Goal: Task Accomplishment & Management: Manage account settings

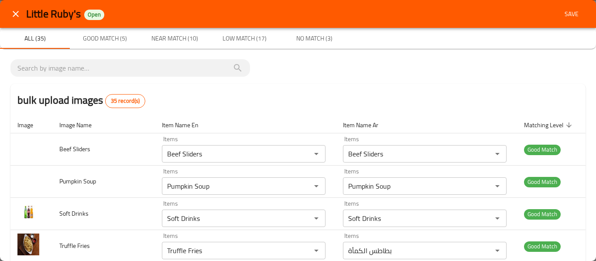
scroll to position [438, 0]
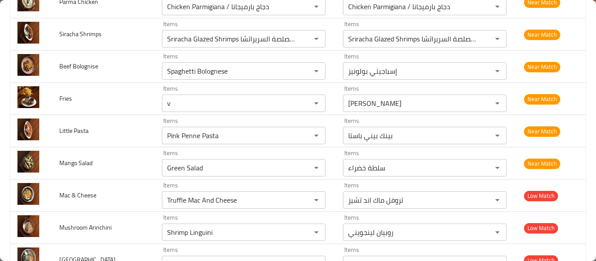
type input "Disco Fries"
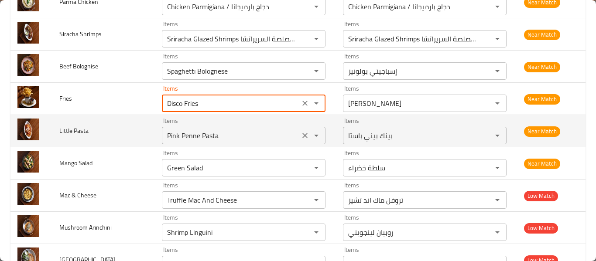
click at [178, 130] on Pasta "Pink Penne Pasta" at bounding box center [230, 136] width 133 height 12
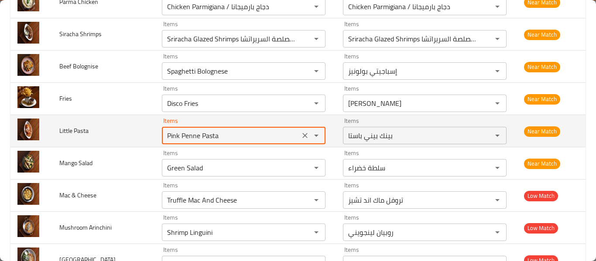
click at [178, 130] on Pasta "Pink Penne Pasta" at bounding box center [230, 136] width 133 height 12
type Pasta "l"
type Pasta "o"
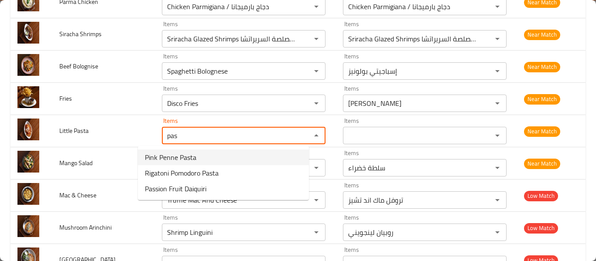
click at [189, 155] on span "Pink Penne Pasta" at bounding box center [170, 157] width 51 height 10
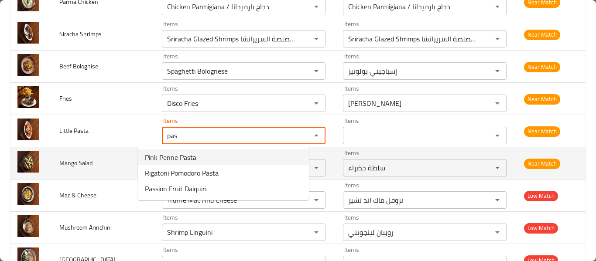
type Pasta "Pink Penne Pasta"
type Pasta-ar "بينك بيني باستا"
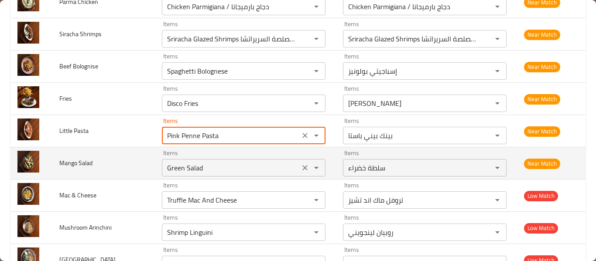
click at [175, 171] on Salad "Green Salad" at bounding box center [230, 168] width 133 height 12
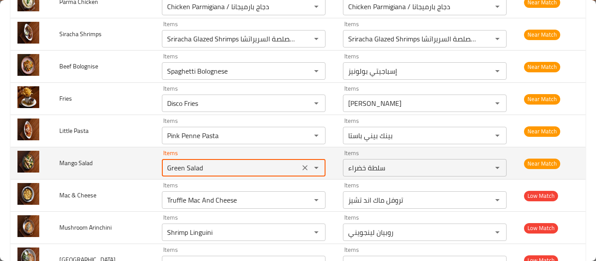
click at [175, 171] on Salad "Green Salad" at bounding box center [230, 168] width 133 height 12
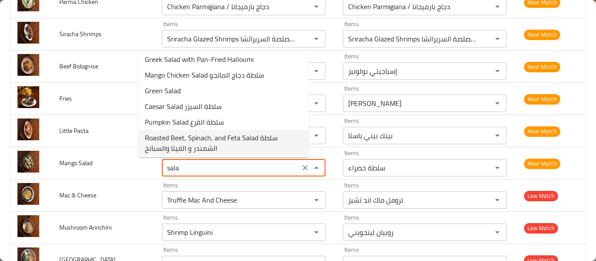
scroll to position [7, 0]
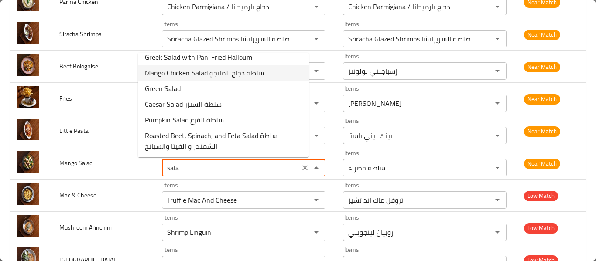
click at [190, 76] on span "Mango Chicken Salad سلطة دجاج المانجو" at bounding box center [204, 73] width 119 height 10
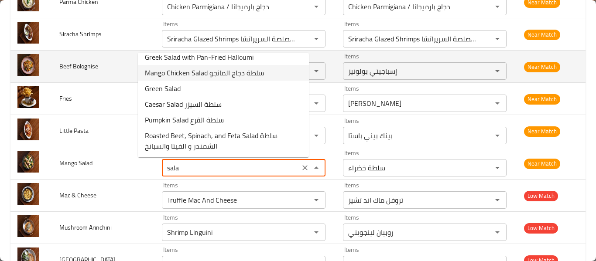
type Salad "Mango Chicken Salad سلطة دجاج المانجو"
type Salad-ar "Mango Chicken Salad سلطة دجاج المانجو"
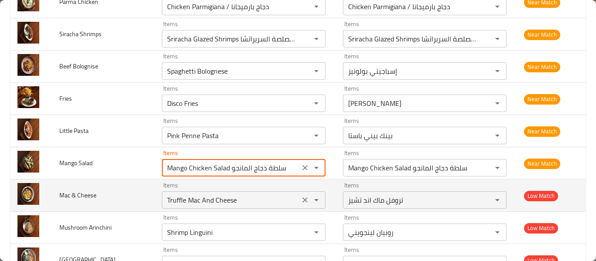
type Salad "Mango Chicken Salad سلطة دجاج المانجو"
click at [189, 199] on Cheese "Truffle Mac And Cheese" at bounding box center [230, 200] width 133 height 12
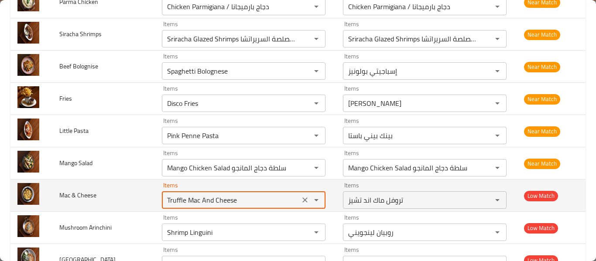
click at [189, 199] on Cheese "Truffle Mac And Cheese" at bounding box center [230, 200] width 133 height 12
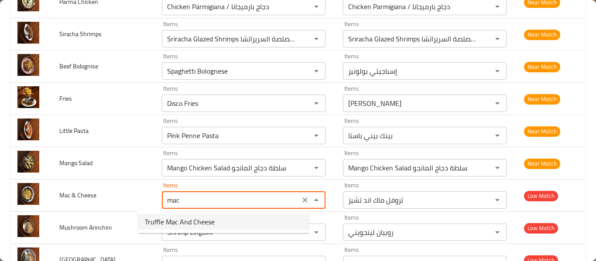
click at [174, 220] on span "Truffle Mac And Cheese" at bounding box center [180, 222] width 70 height 10
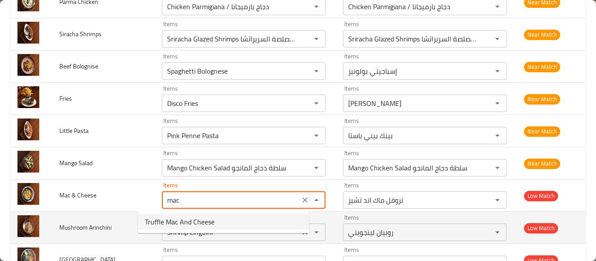
type Cheese "Truffle Mac And Cheese"
click at [164, 239] on Arinchini "Shrimp Linguini" at bounding box center [230, 232] width 133 height 12
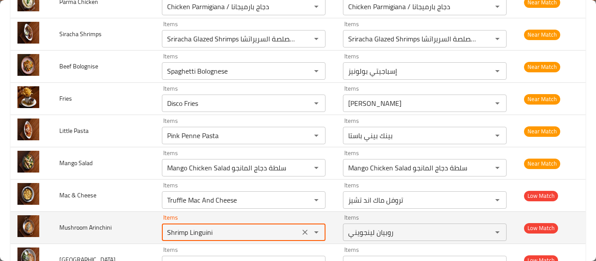
click at [164, 239] on Arinchini "Shrimp Linguini" at bounding box center [230, 232] width 133 height 12
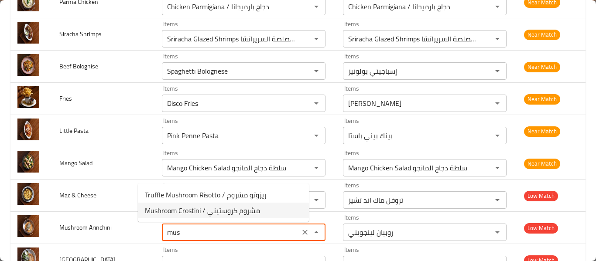
click at [184, 212] on span "Mushroom Crostini / مشروم كروستيني" at bounding box center [202, 210] width 115 height 10
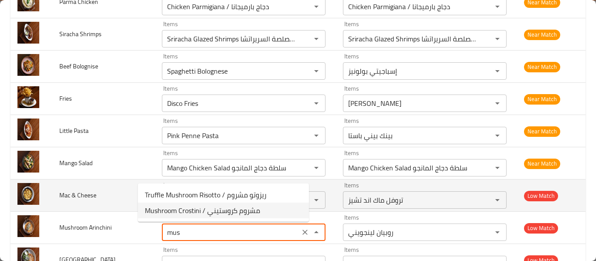
type Arinchini "Mushroom Crostini / مشروم كروستيني"
type Arinchini-ar "Mushroom Crostini / مشروم كروستيني"
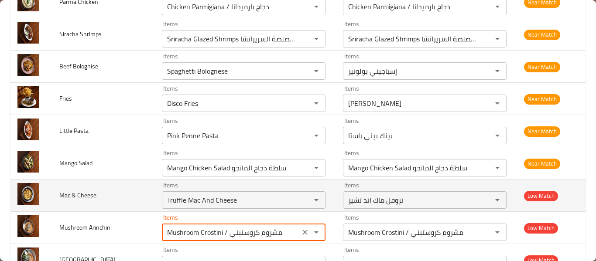
scroll to position [554, 0]
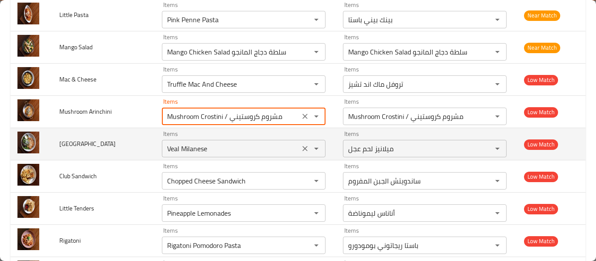
type Arinchini "Mushroom Crostini / مشروم كروستيني"
click at [194, 152] on input "Veal Milanese" at bounding box center [230, 149] width 133 height 12
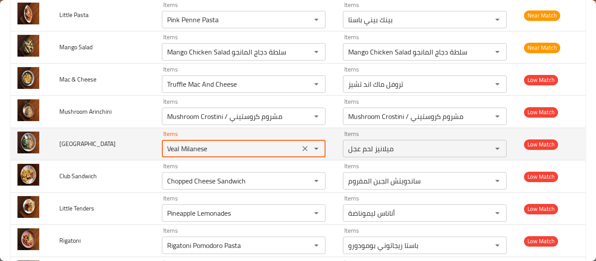
click at [194, 152] on input "Veal Milanese" at bounding box center [230, 149] width 133 height 12
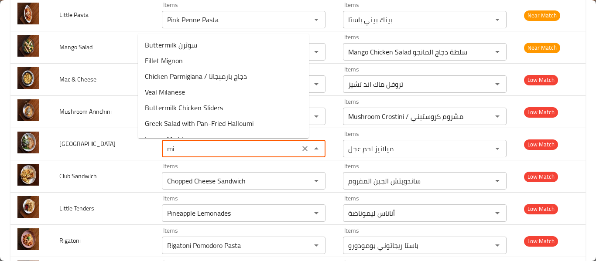
type input "m"
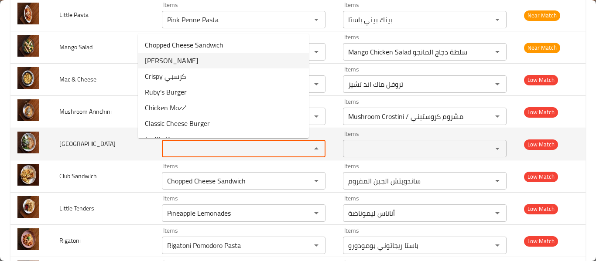
click at [72, 148] on span "Milano" at bounding box center [87, 143] width 56 height 11
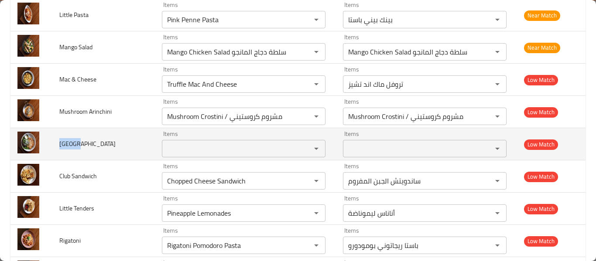
click at [72, 148] on span "Milano" at bounding box center [87, 143] width 56 height 11
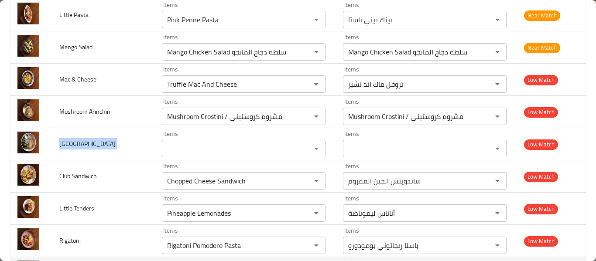
copy span "Milano"
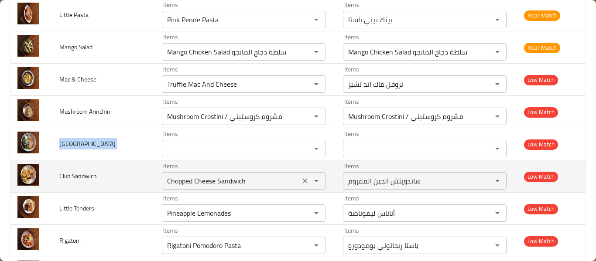
click at [178, 173] on div "Chopped ​​Cheese Sandwich Items" at bounding box center [244, 180] width 164 height 17
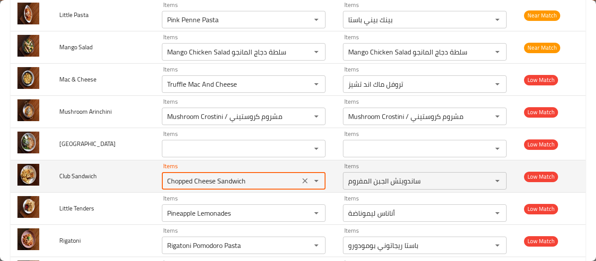
click at [178, 173] on div "Chopped ​​Cheese Sandwich Items" at bounding box center [244, 180] width 164 height 17
type Sandwich "Chopped ​​Cheese Sandwich"
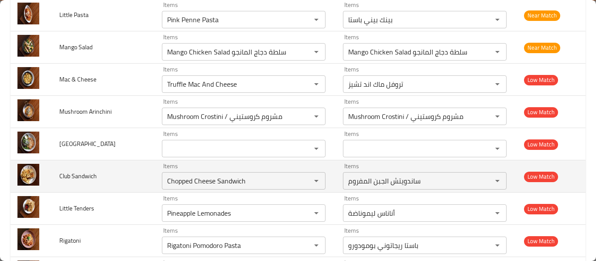
click at [80, 174] on span "Club Sandwich" at bounding box center [78, 176] width 38 height 11
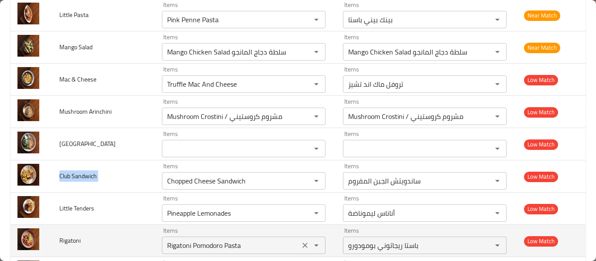
copy span "Club Sandwich"
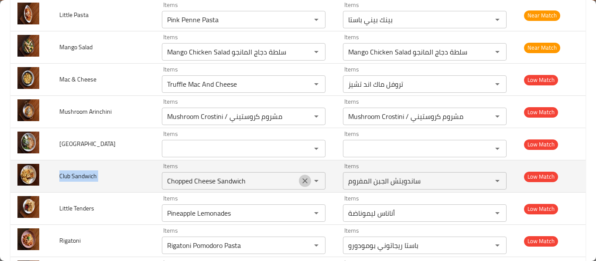
click at [301, 181] on icon "Clear" at bounding box center [305, 181] width 9 height 9
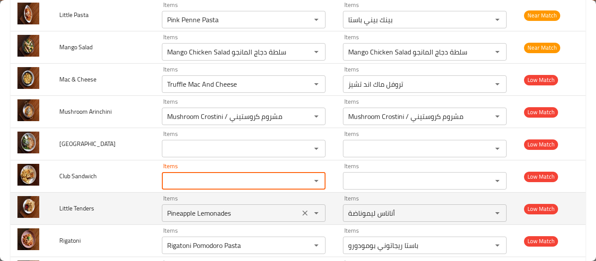
click at [301, 215] on icon "Clear" at bounding box center [305, 213] width 9 height 9
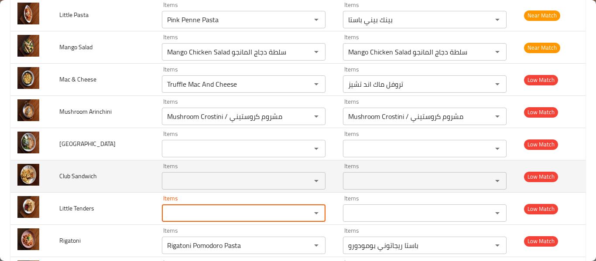
click at [88, 180] on span "Club Sandwich" at bounding box center [78, 176] width 38 height 11
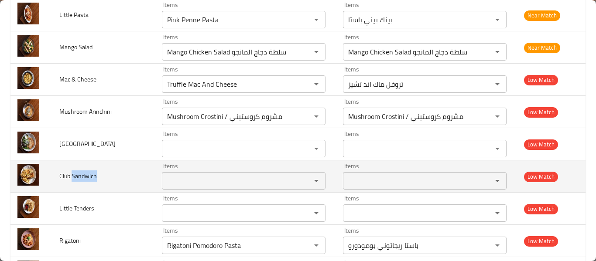
click at [88, 180] on span "Club Sandwich" at bounding box center [78, 176] width 38 height 11
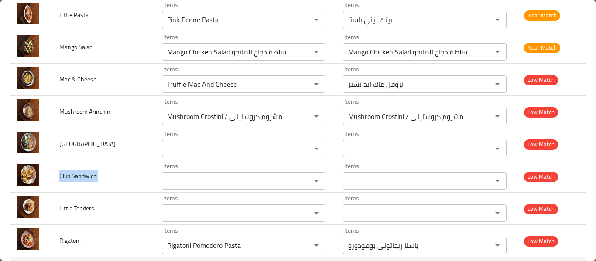
copy span "Club Sandwich"
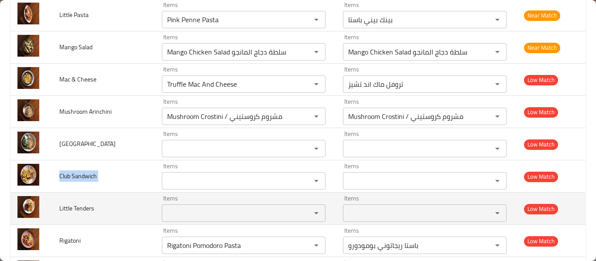
click at [238, 222] on div "Items" at bounding box center [244, 213] width 164 height 17
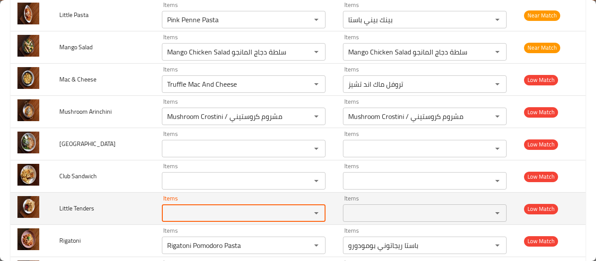
type Tenders "r"
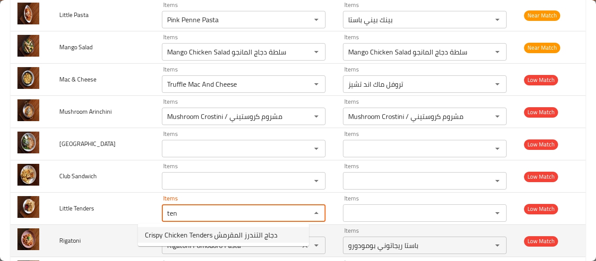
click at [220, 240] on span "Crispy Chicken Tenders دجاج التندرز المقرمش" at bounding box center [211, 235] width 133 height 10
type Tenders "Crispy Chicken Tenders دجاج التندرز المقرمش"
type Tenders-ar "Crispy Chicken Tenders دجاج التندرز المقرمش"
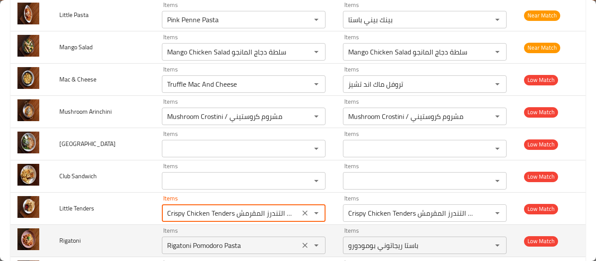
type Tenders "Crispy Chicken Tenders دجاج التندرز المقرمش"
click at [199, 249] on input "Rigatoni Pomodoro Pasta" at bounding box center [230, 246] width 133 height 12
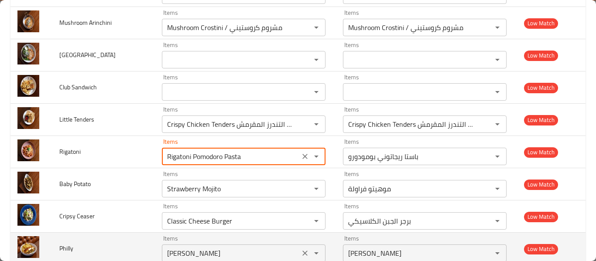
scroll to position [671, 0]
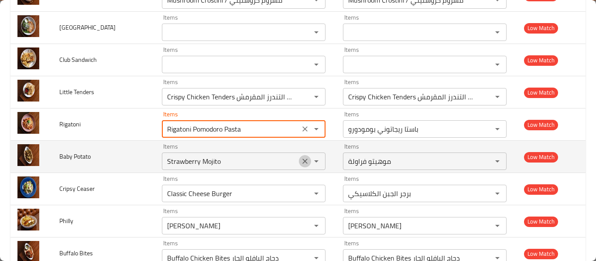
click at [301, 160] on icon "Clear" at bounding box center [305, 161] width 9 height 9
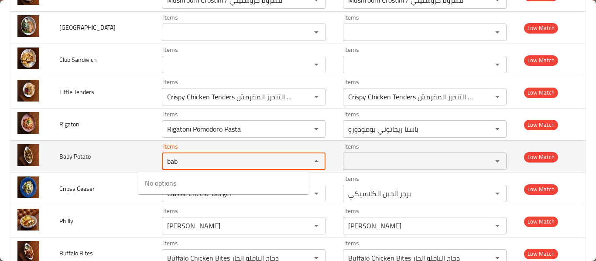
type Potato "baby"
click at [174, 166] on Potato "baby" at bounding box center [230, 161] width 133 height 12
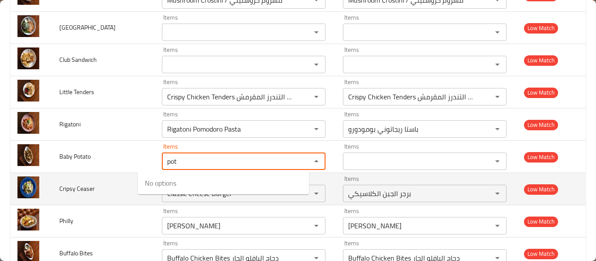
type Potato "pot"
click at [89, 180] on td "Cripsy Ceaser" at bounding box center [103, 189] width 103 height 32
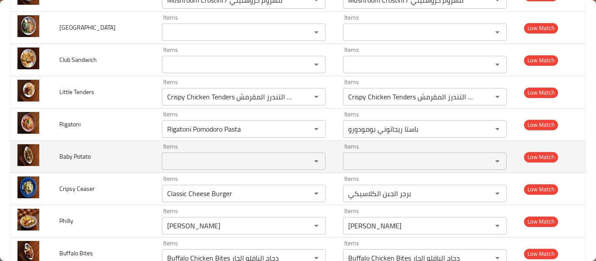
click at [68, 149] on td "Baby Potato" at bounding box center [103, 157] width 103 height 32
click at [63, 139] on div at bounding box center [63, 139] width 0 height 0
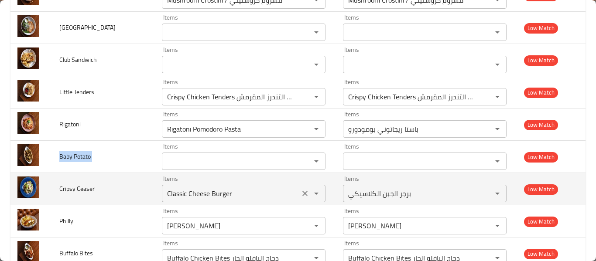
copy span "Baby Potato"
click at [163, 186] on div "Classic Cheese Burger Items" at bounding box center [244, 193] width 164 height 17
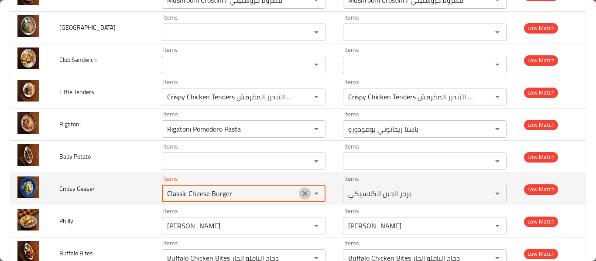
click at [301, 196] on icon "Clear" at bounding box center [305, 193] width 9 height 9
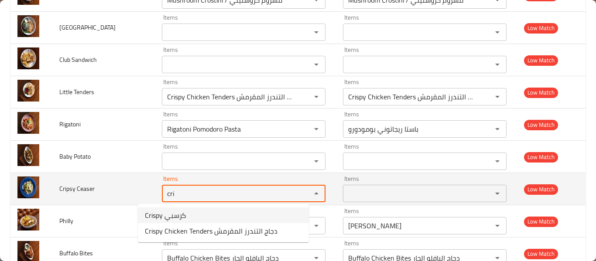
type Ceaser "cri"
click at [89, 194] on span "Cripsy Ceaser" at bounding box center [76, 188] width 35 height 11
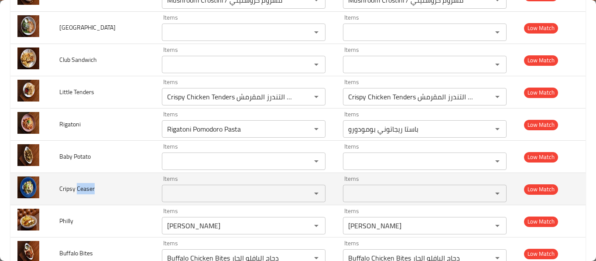
click at [89, 194] on span "Cripsy Ceaser" at bounding box center [76, 188] width 35 height 11
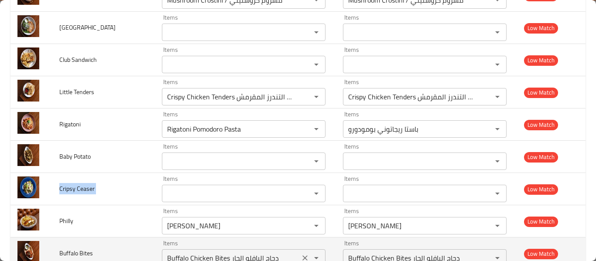
copy span "Cripsy Ceaser"
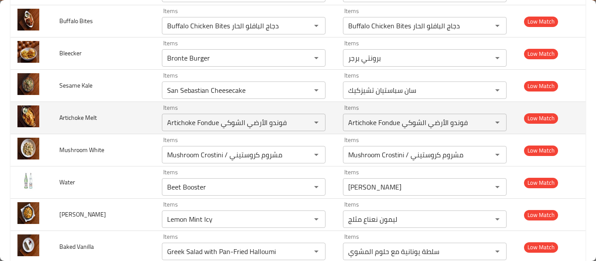
click at [159, 132] on td "Items Artichoke Fondue فوندو الأرضي الشوكي Items" at bounding box center [245, 118] width 181 height 32
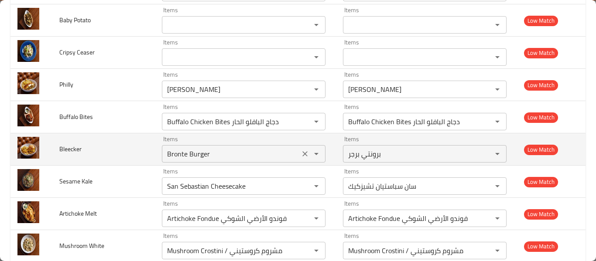
scroll to position [787, 0]
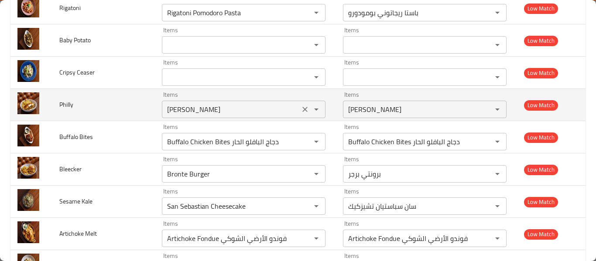
click at [162, 96] on div "Items Philly Cheesesteak Items" at bounding box center [244, 105] width 164 height 27
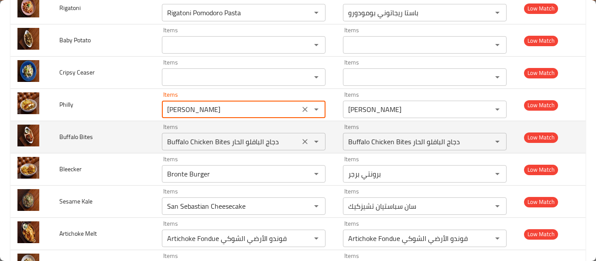
click at [205, 143] on Bites "Buffalo Chicken Bites دجاج البافلو الحار" at bounding box center [230, 142] width 133 height 12
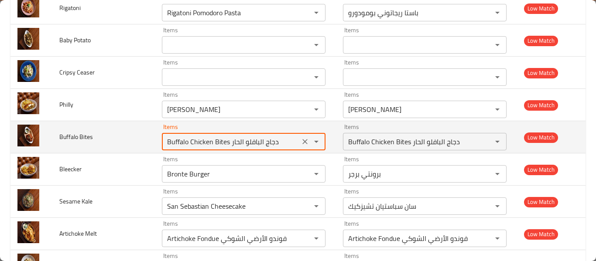
click at [205, 143] on Bites "Buffalo Chicken Bites دجاج البافلو الحار" at bounding box center [230, 142] width 133 height 12
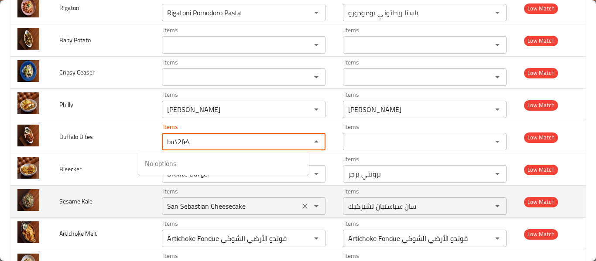
type Bites "bu\2fe\"
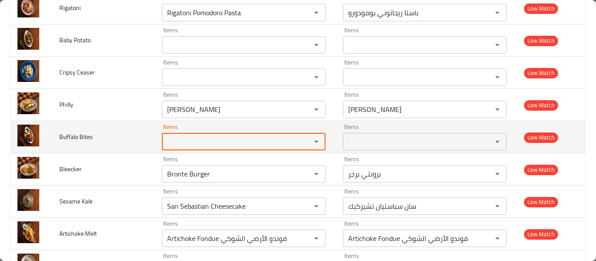
click at [194, 133] on div "Items" at bounding box center [244, 141] width 164 height 17
click at [193, 139] on Bites "Items" at bounding box center [230, 142] width 133 height 12
type Bites "n"
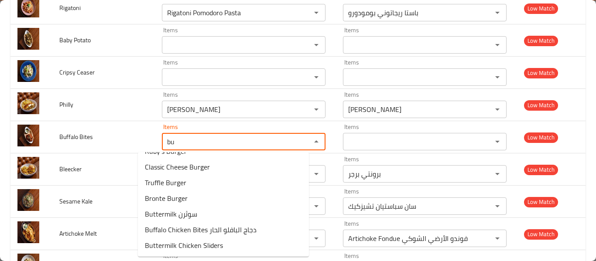
scroll to position [0, 0]
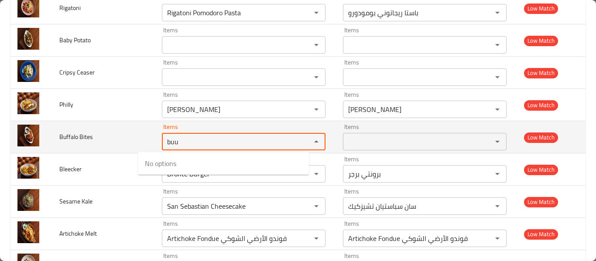
click at [171, 142] on Bites "buu" at bounding box center [230, 142] width 133 height 12
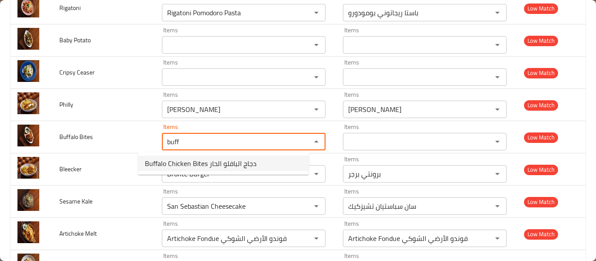
click at [187, 171] on Bites-option-0 "Buffalo Chicken Bites دجاج البافلو الحار" at bounding box center [223, 164] width 171 height 16
type Bites "Buffalo Chicken Bites دجاج البافلو الحار"
type Bites-ar "Buffalo Chicken Bites دجاج البافلو الحار"
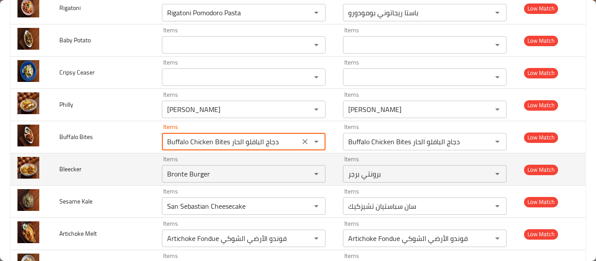
type Bites "Buffalo Chicken Bites دجاج البافلو الحار"
click at [179, 184] on td "Items Bronte Burger Items" at bounding box center [245, 170] width 181 height 32
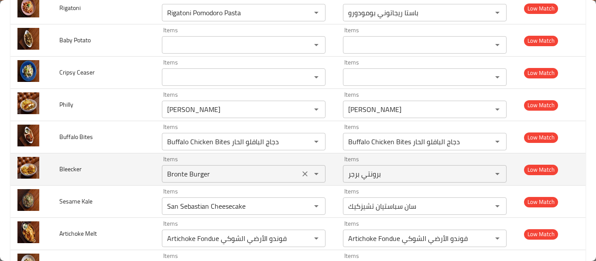
click at [175, 171] on input "Bronte Burger" at bounding box center [230, 174] width 133 height 12
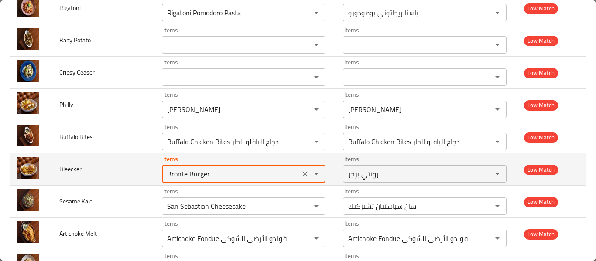
click at [175, 171] on input "Bronte Burger" at bounding box center [230, 174] width 133 height 12
type input "blee"
click at [171, 174] on input "blee" at bounding box center [230, 174] width 133 height 12
type input "blee"
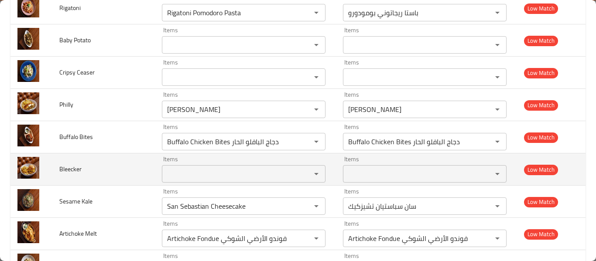
click at [64, 168] on span "Bleecker" at bounding box center [70, 169] width 22 height 11
copy span "Bleecker"
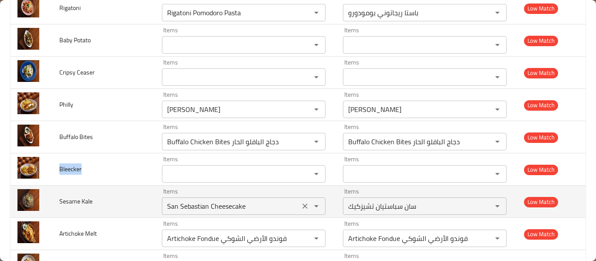
click at [231, 212] on Kale "San Sebastian Cheesecake" at bounding box center [230, 206] width 133 height 12
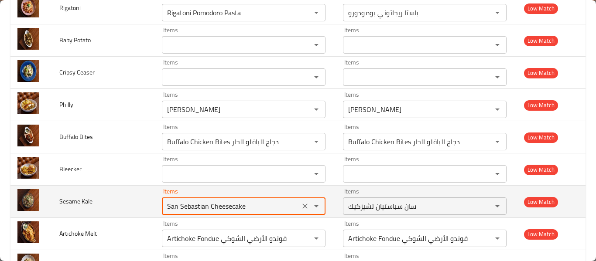
click at [231, 212] on Kale "San Sebastian Cheesecake" at bounding box center [230, 206] width 133 height 12
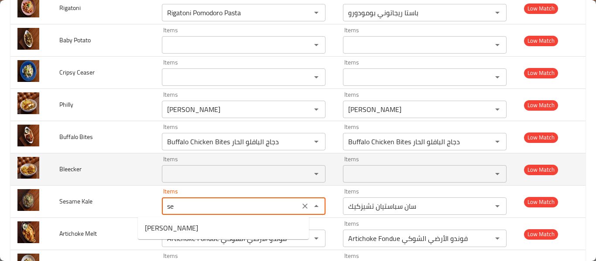
type Kale "s"
type Kale "kale[]\\"
click at [84, 173] on td "Bleecker" at bounding box center [103, 170] width 103 height 32
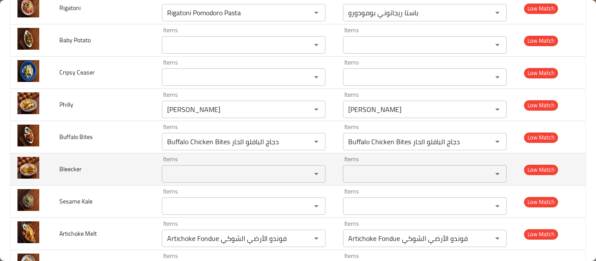
click at [84, 173] on td "Bleecker" at bounding box center [103, 170] width 103 height 32
click at [75, 171] on span "Bleecker" at bounding box center [70, 169] width 22 height 11
copy span "Bleecker"
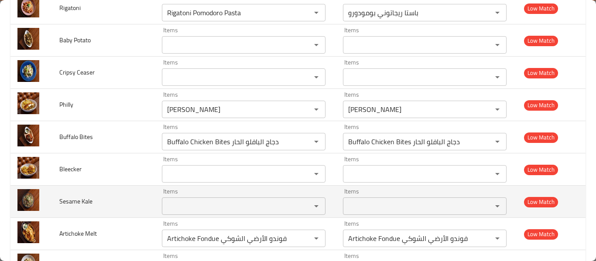
click at [90, 201] on span "Sesame Kale" at bounding box center [75, 201] width 33 height 11
copy span "Sesame Kale"
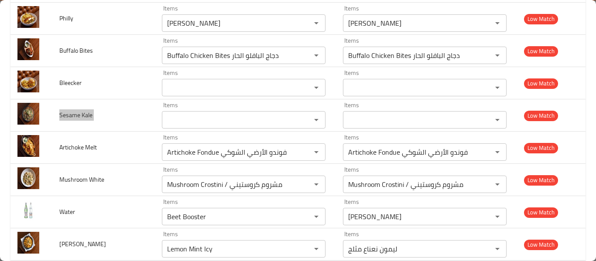
scroll to position [903, 0]
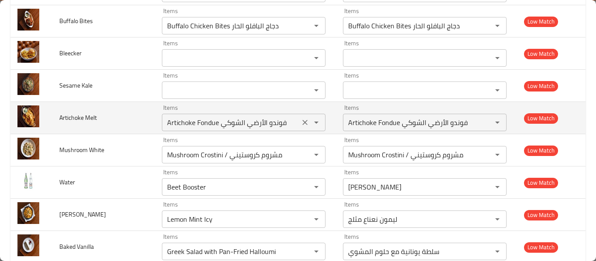
click at [175, 126] on Melt "Artichoke Fondue فوندو الأرضي الشوكي" at bounding box center [230, 122] width 133 height 12
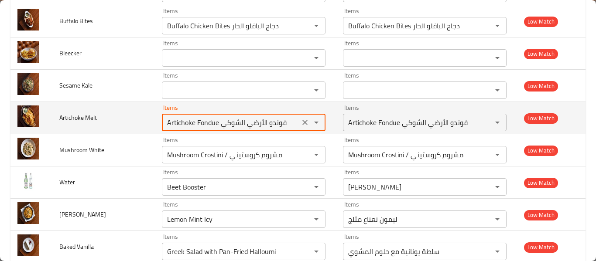
click at [301, 124] on icon "Clear" at bounding box center [305, 122] width 9 height 9
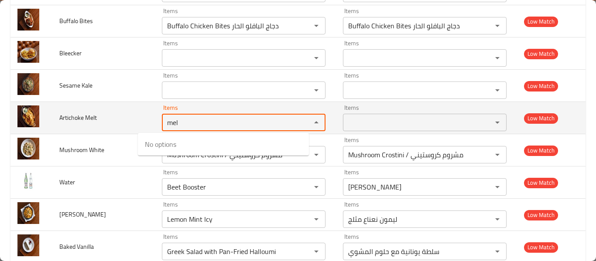
type Melt "mel"
drag, startPoint x: 101, startPoint y: 115, endPoint x: 90, endPoint y: 116, distance: 10.6
click at [101, 115] on td "Artichoke Melt" at bounding box center [103, 118] width 103 height 32
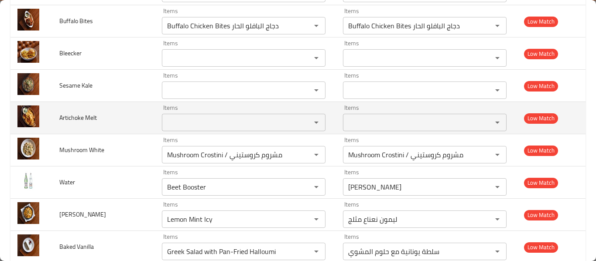
click at [85, 120] on span "Artichoke Melt" at bounding box center [78, 117] width 38 height 11
copy span "Artichoke Melt"
click at [87, 120] on span "Artichoke Melt" at bounding box center [78, 117] width 38 height 11
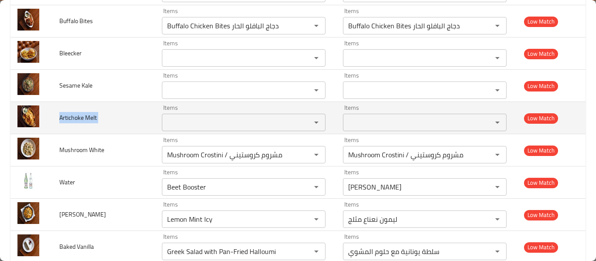
click at [87, 120] on span "Artichoke Melt" at bounding box center [78, 117] width 38 height 11
copy span "Artichoke Melt"
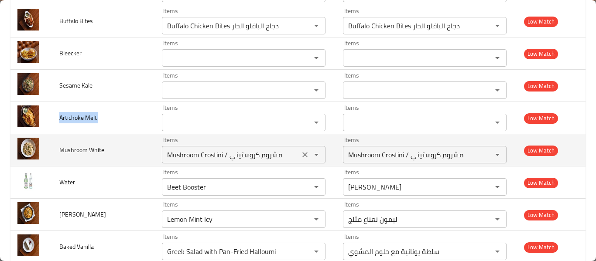
click at [178, 148] on div "Mushroom Crostini / مشروم كروستيني Items" at bounding box center [244, 154] width 164 height 17
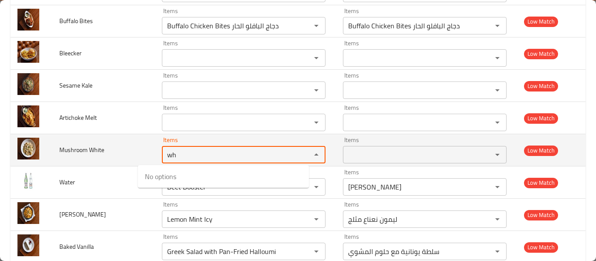
type White "w"
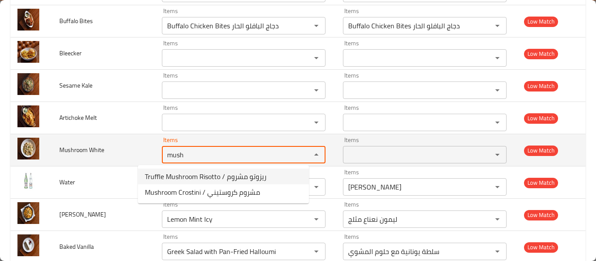
type White "mush"
click at [95, 150] on span "Mushroom White" at bounding box center [81, 149] width 45 height 11
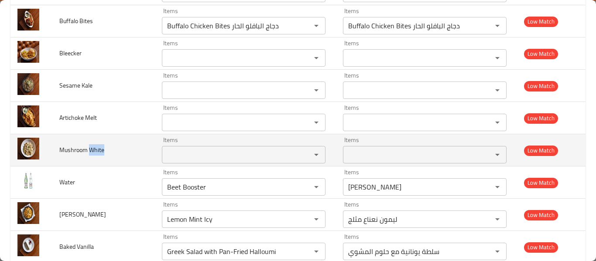
click at [95, 150] on span "Mushroom White" at bounding box center [81, 149] width 45 height 11
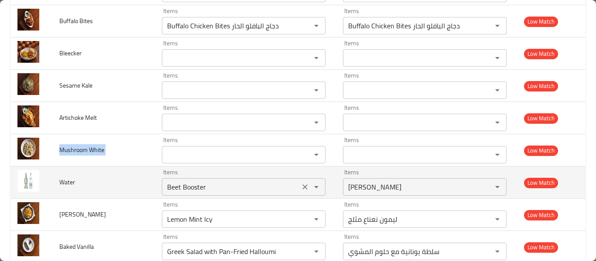
click at [301, 188] on icon "Clear" at bounding box center [305, 187] width 9 height 9
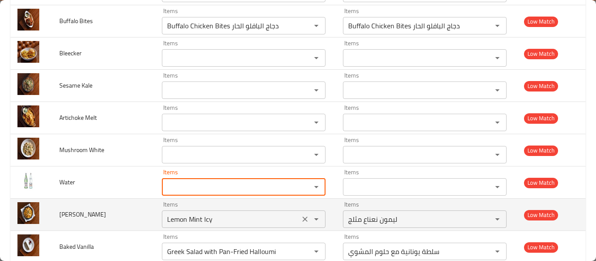
click at [301, 217] on icon "Clear" at bounding box center [305, 219] width 9 height 9
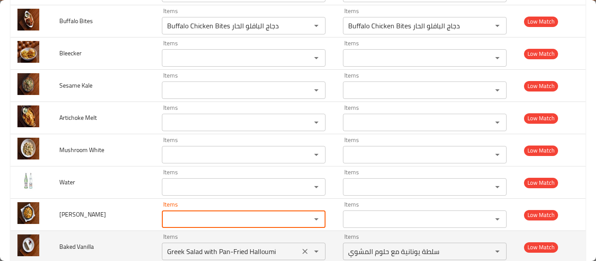
click at [301, 253] on icon "Clear" at bounding box center [305, 251] width 9 height 9
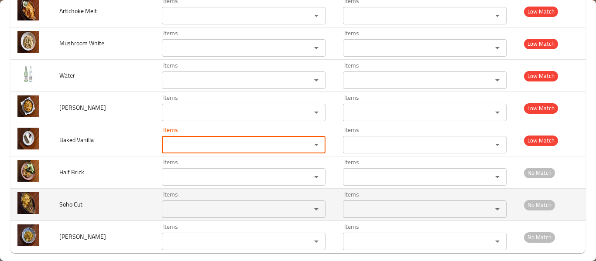
scroll to position [1020, 0]
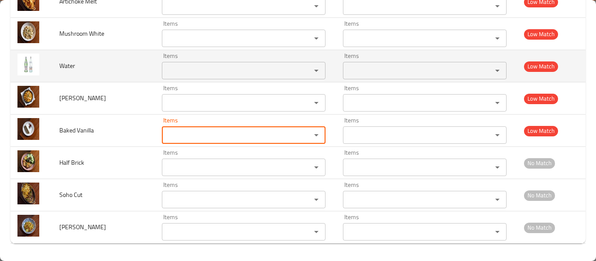
click at [164, 73] on input "Items" at bounding box center [230, 71] width 133 height 12
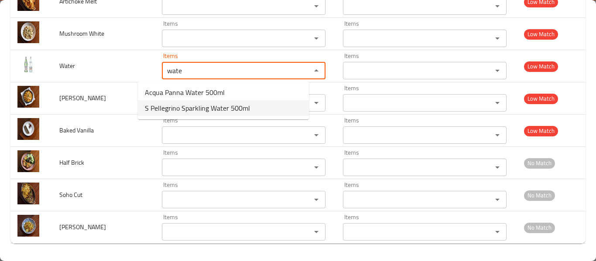
click at [164, 98] on span "Acqua Panna Water 500ml" at bounding box center [185, 92] width 80 height 10
type input "Acqua Panna Water 500ml"
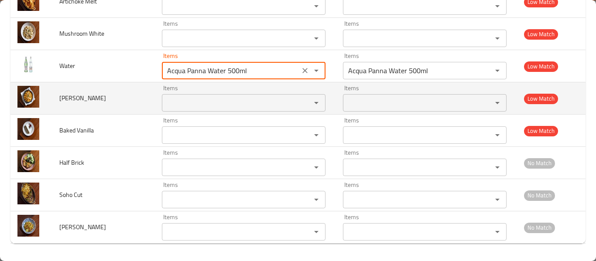
type input "Acqua Panna Water 500ml"
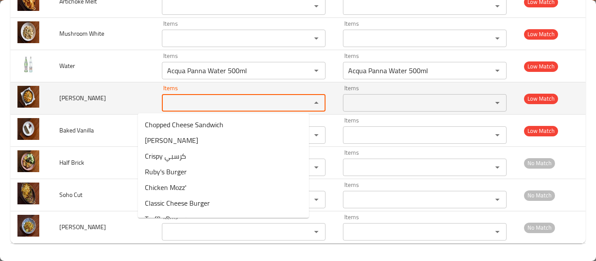
click at [168, 99] on Pink "Items" at bounding box center [230, 103] width 133 height 12
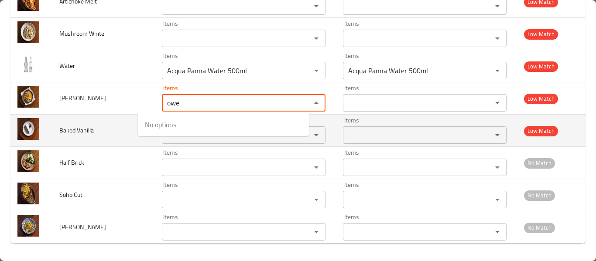
type Pink "owe"
click at [70, 128] on span "Baked Vanilla" at bounding box center [76, 130] width 34 height 11
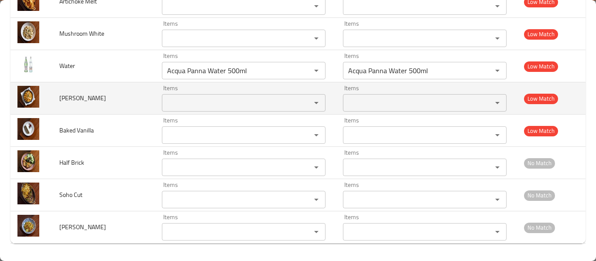
click at [71, 104] on span "Owen Pink" at bounding box center [82, 97] width 47 height 11
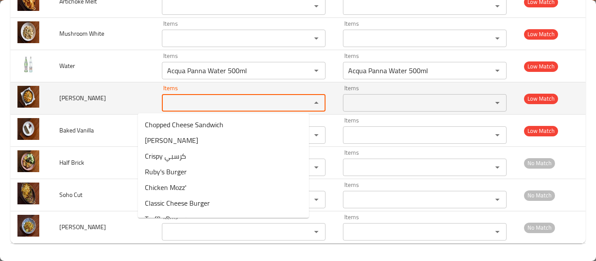
click at [180, 101] on Pink "Items" at bounding box center [230, 103] width 133 height 12
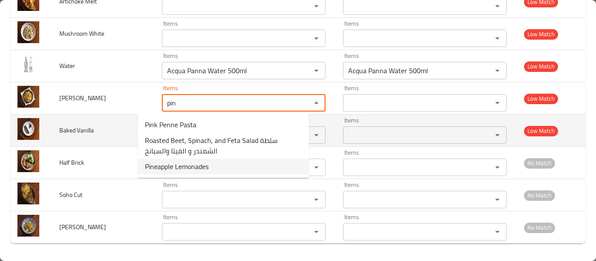
type Pink "pin"
click at [110, 142] on td "Baked Vanilla" at bounding box center [103, 131] width 103 height 32
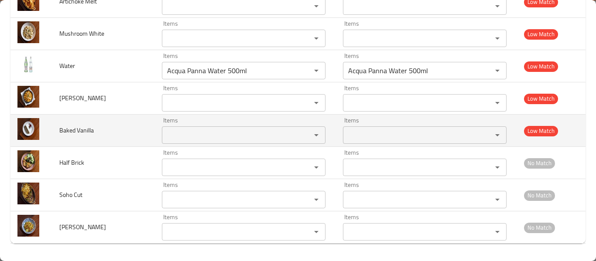
click at [93, 132] on span "Baked Vanilla" at bounding box center [76, 130] width 34 height 11
click at [165, 130] on Vanilla "Items" at bounding box center [230, 135] width 133 height 12
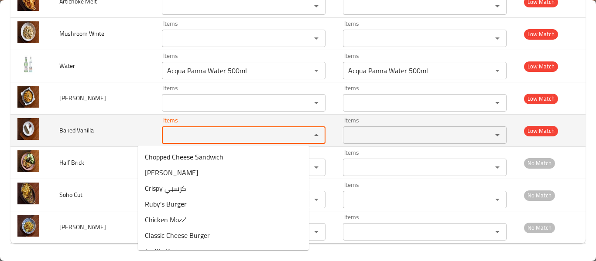
click at [165, 130] on Vanilla "Items" at bounding box center [230, 135] width 133 height 12
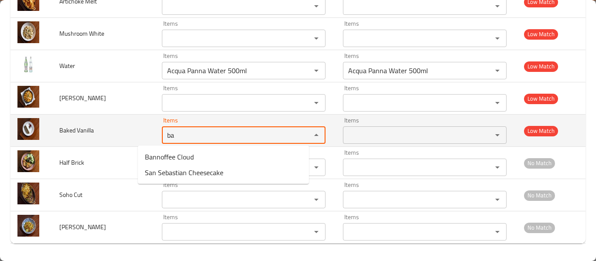
type Vanilla "b"
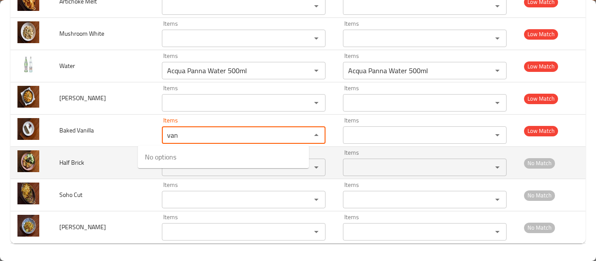
type Vanilla "van"
click at [84, 170] on td "Half Brick" at bounding box center [103, 163] width 103 height 32
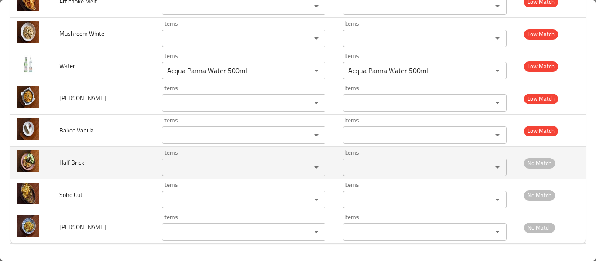
click at [173, 162] on Brick "Items" at bounding box center [230, 167] width 133 height 12
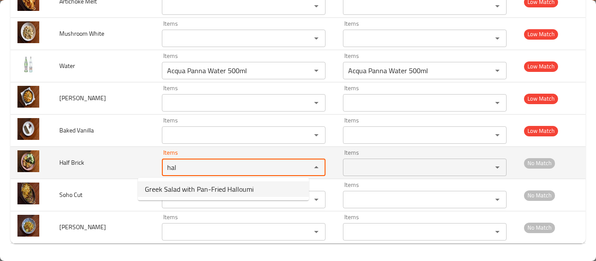
type Brick "hal"
click at [73, 168] on span "Half Brick" at bounding box center [71, 162] width 25 height 11
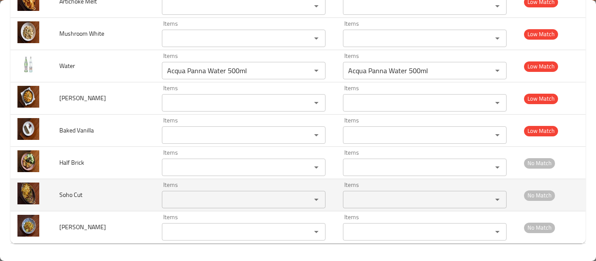
click at [185, 202] on Cut "Items" at bounding box center [230, 200] width 133 height 12
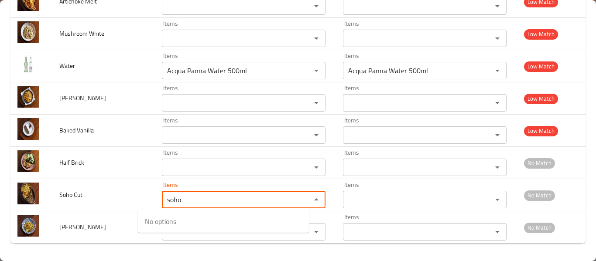
type Cut "soho"
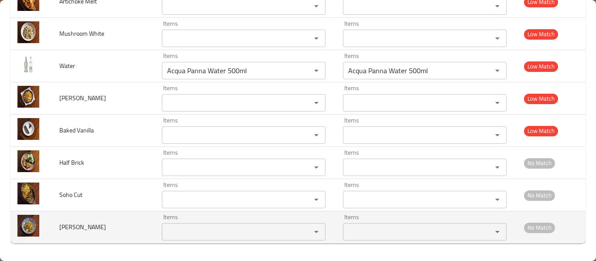
drag, startPoint x: 175, startPoint y: 226, endPoint x: 175, endPoint y: 231, distance: 4.8
click at [175, 228] on Corn "Items" at bounding box center [230, 232] width 133 height 12
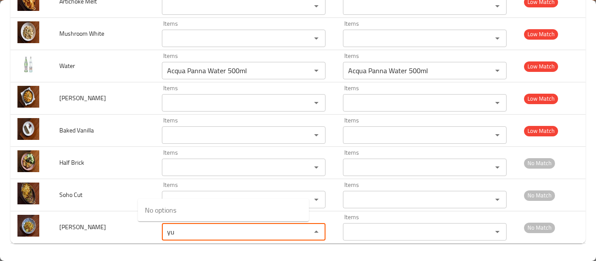
type Corn "y"
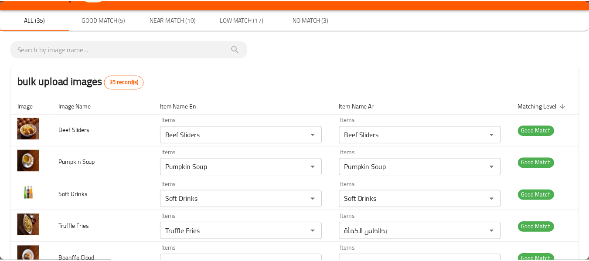
scroll to position [0, 0]
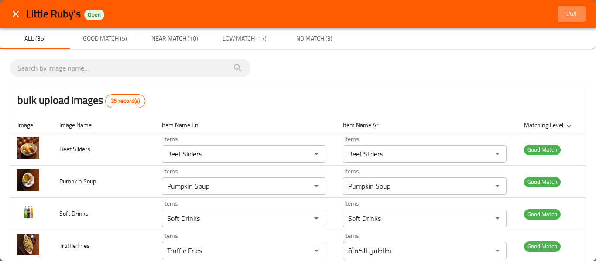
click at [561, 12] on span "Save" at bounding box center [571, 14] width 21 height 11
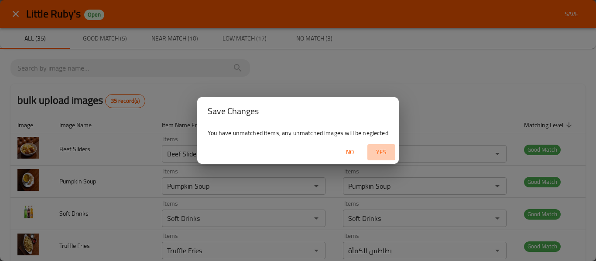
click at [377, 154] on span "Yes" at bounding box center [381, 152] width 21 height 11
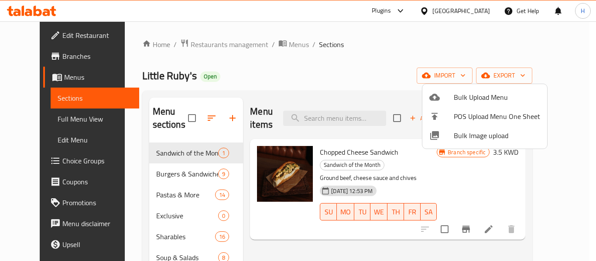
click at [39, 122] on div at bounding box center [298, 130] width 596 height 261
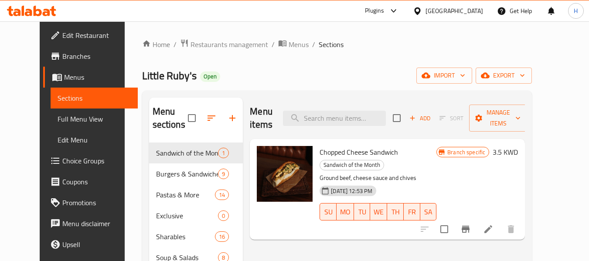
click at [58, 122] on span "Full Menu View" at bounding box center [95, 119] width 74 height 10
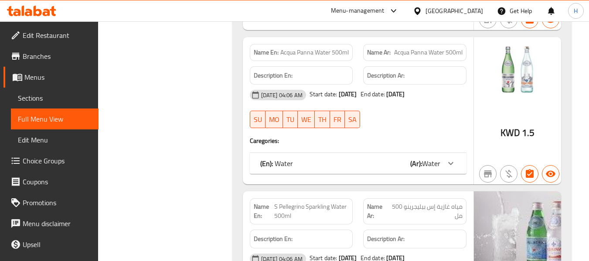
scroll to position [9331, 0]
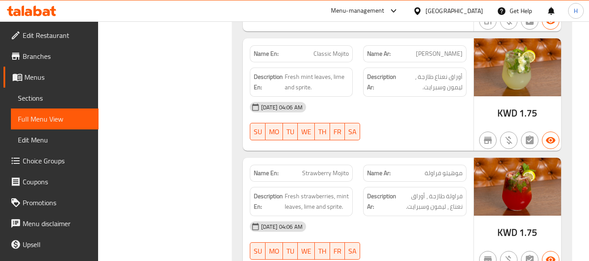
click at [54, 76] on span "Menus" at bounding box center [57, 77] width 67 height 10
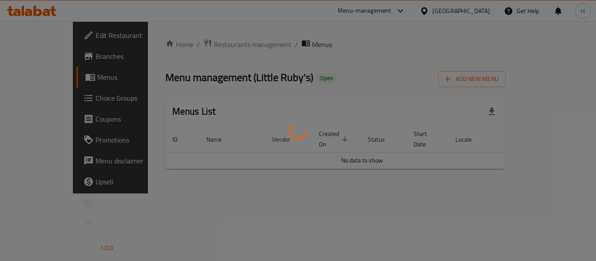
click at [54, 91] on div at bounding box center [298, 130] width 596 height 261
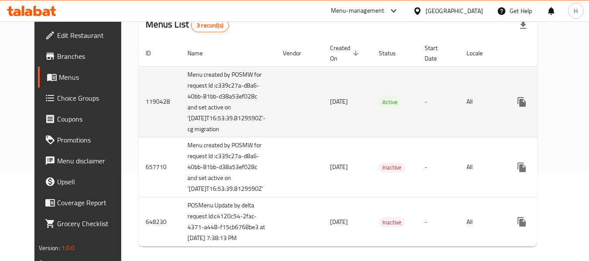
scroll to position [116, 0]
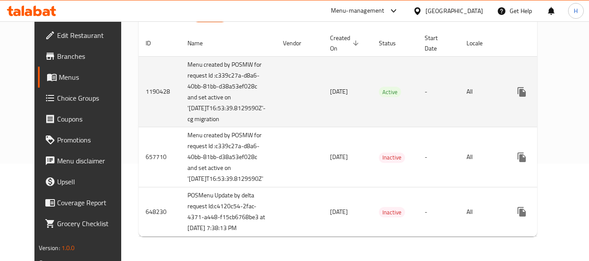
click at [580, 87] on icon "enhanced table" at bounding box center [585, 92] width 10 height 10
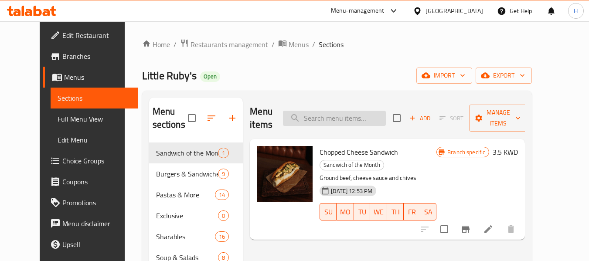
click at [380, 111] on input "search" at bounding box center [334, 118] width 103 height 15
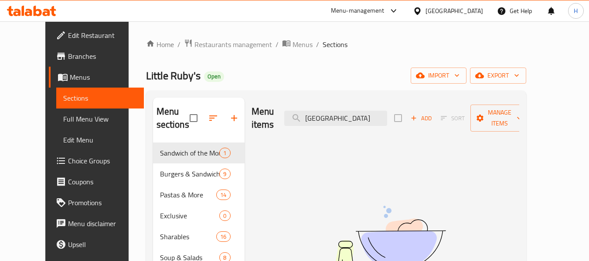
drag, startPoint x: 349, startPoint y: 180, endPoint x: 346, endPoint y: 173, distance: 7.4
click at [349, 183] on img at bounding box center [386, 241] width 218 height 116
click at [329, 111] on input "milano" at bounding box center [335, 118] width 103 height 15
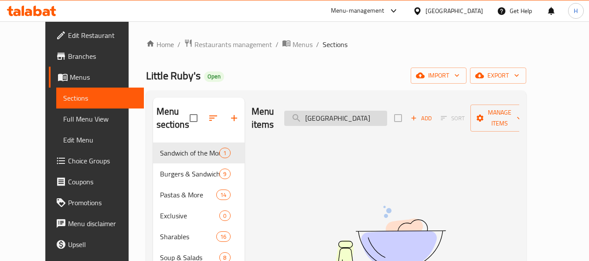
type input "v"
type input "club"
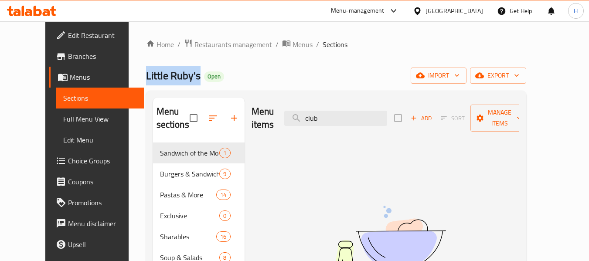
drag, startPoint x: 124, startPoint y: 75, endPoint x: 169, endPoint y: 75, distance: 44.5
click at [169, 75] on div "Home / Restaurants management / Menus / Sections Little Ruby's Open import expo…" at bounding box center [336, 202] width 415 height 362
copy span "Little Ruby's"
drag, startPoint x: 475, startPoint y: 11, endPoint x: 469, endPoint y: 13, distance: 5.5
click at [474, 11] on div "Kuwait" at bounding box center [455, 11] width 58 height 10
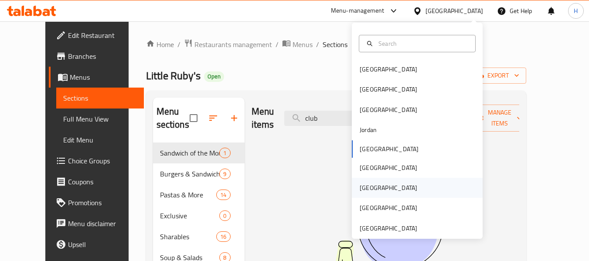
click at [383, 183] on div "Qatar" at bounding box center [417, 188] width 131 height 20
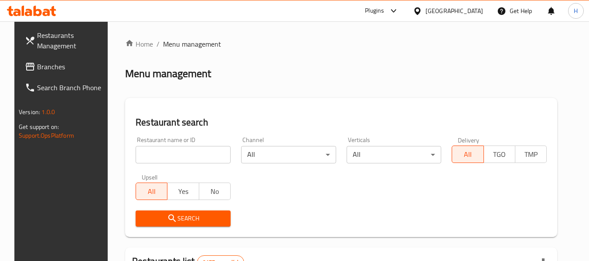
click at [196, 162] on input "search" at bounding box center [183, 154] width 95 height 17
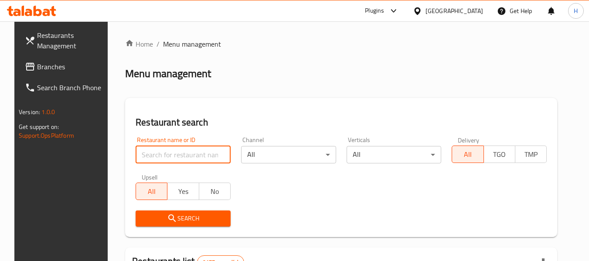
paste input "701202"
type input "701202"
click button "Search" at bounding box center [183, 219] width 95 height 16
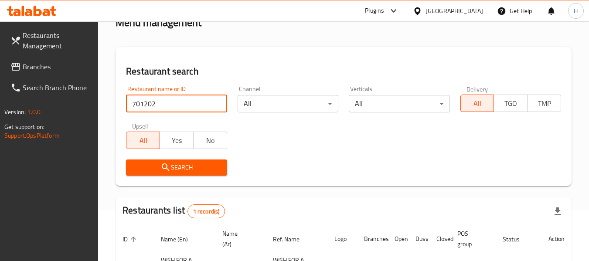
scroll to position [128, 0]
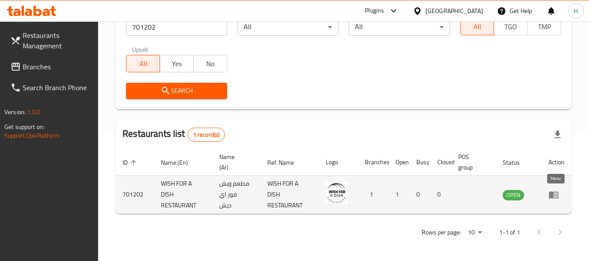
click at [557, 192] on icon "enhanced table" at bounding box center [554, 195] width 10 height 7
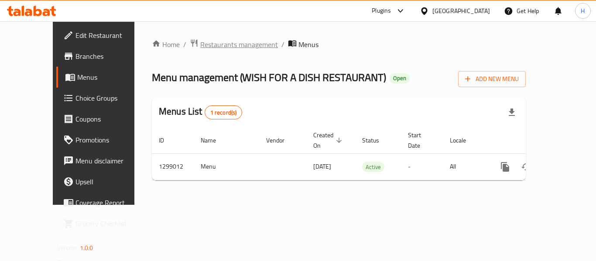
click at [215, 47] on span "Restaurants management" at bounding box center [239, 44] width 78 height 10
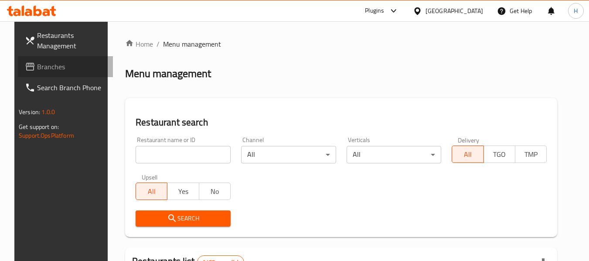
click at [45, 66] on span "Branches" at bounding box center [71, 67] width 69 height 10
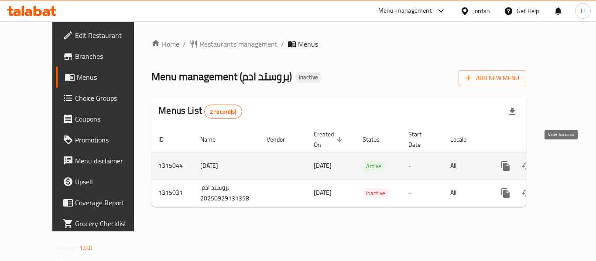
click at [558, 156] on link "enhanced table" at bounding box center [568, 166] width 21 height 21
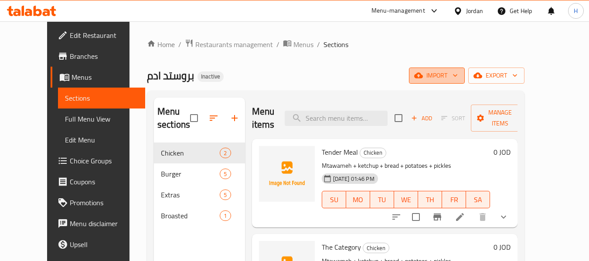
click at [458, 75] on span "import" at bounding box center [437, 75] width 42 height 11
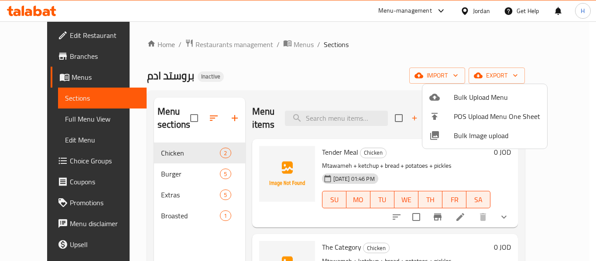
click at [461, 133] on span "Bulk Image upload" at bounding box center [497, 135] width 86 height 10
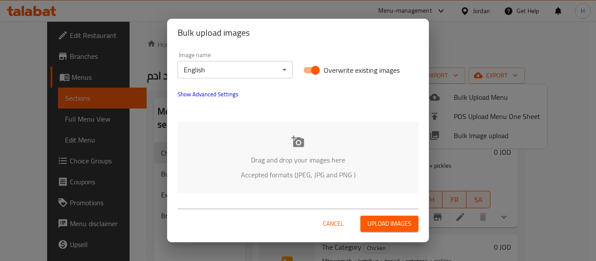
drag, startPoint x: 339, startPoint y: 194, endPoint x: 338, endPoint y: 188, distance: 6.2
click at [339, 192] on div "Image name English ​ Overwrite existing images Show Advanced Settings Drag and …" at bounding box center [298, 123] width 262 height 152
click at [334, 180] on p "Accepted formats (JPEG, JPG and PNG )" at bounding box center [298, 175] width 215 height 10
click at [246, 68] on body "​ Menu-management Jordan Get Help H Edit Restaurant Branches Menus Sections Ful…" at bounding box center [298, 141] width 596 height 240
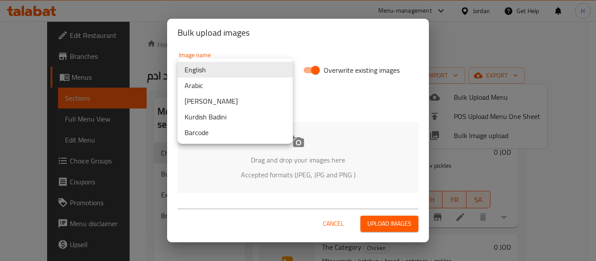
click at [227, 86] on li "Arabic" at bounding box center [235, 86] width 115 height 16
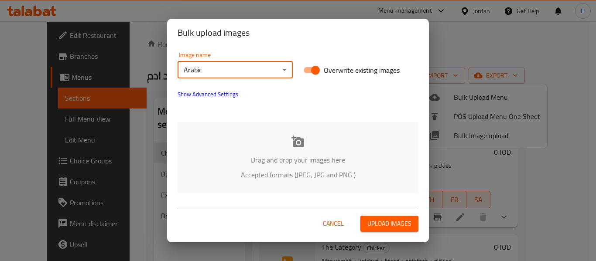
click at [248, 133] on div "Drag and drop your images here Accepted formats (JPEG, JPG and PNG )" at bounding box center [298, 157] width 241 height 71
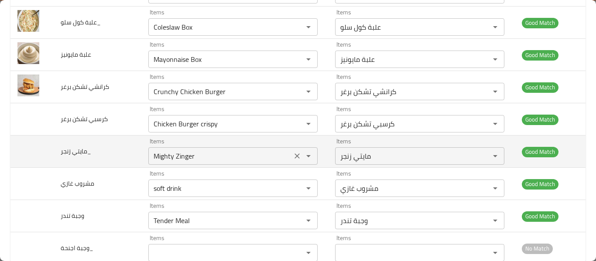
scroll to position [309, 0]
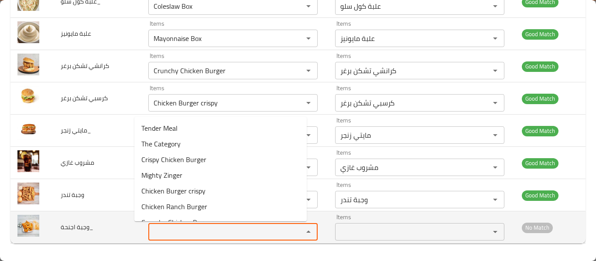
click at [153, 236] on اجنحة_ "Items" at bounding box center [220, 232] width 138 height 12
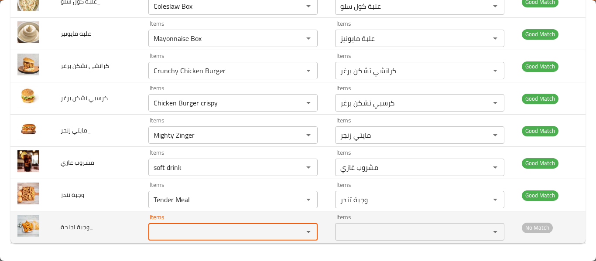
click at [168, 228] on اجنحة_ "Items" at bounding box center [220, 232] width 138 height 12
type اجنحة_ "w"
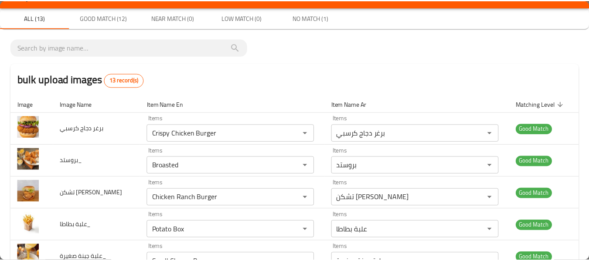
scroll to position [0, 0]
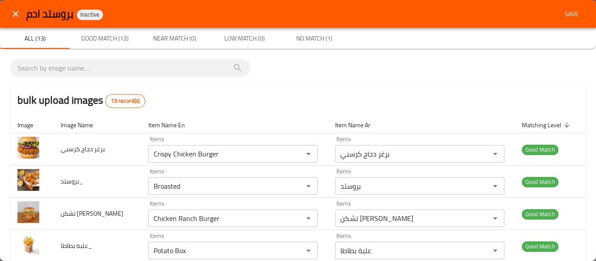
type اجنحة_ "mea"
click at [556, 4] on div "بروستد ادم Inactive Save" at bounding box center [298, 14] width 596 height 28
click at [575, 11] on button "Save" at bounding box center [572, 14] width 28 height 16
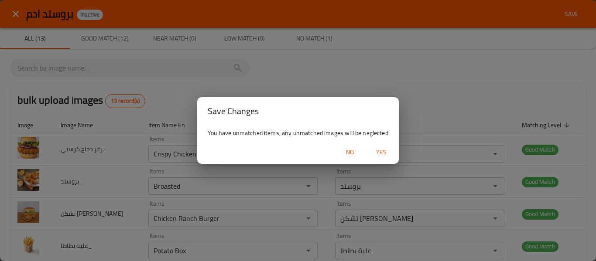
click at [574, 12] on div "Save Changes You have unmatched items, any unmatched images will be neglected N…" at bounding box center [298, 130] width 596 height 261
click at [373, 152] on span "Yes" at bounding box center [381, 152] width 21 height 11
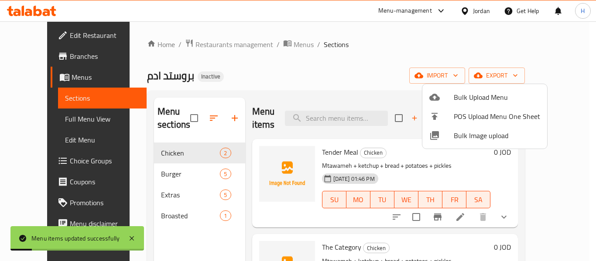
click at [47, 118] on div at bounding box center [298, 130] width 596 height 261
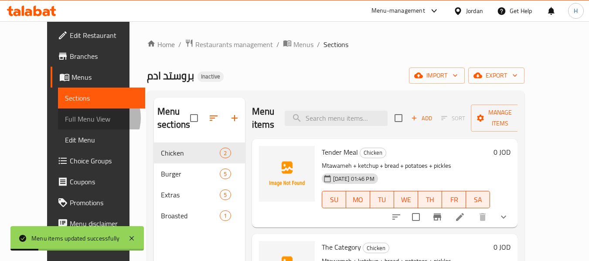
click at [65, 118] on span "Full Menu View" at bounding box center [102, 119] width 74 height 10
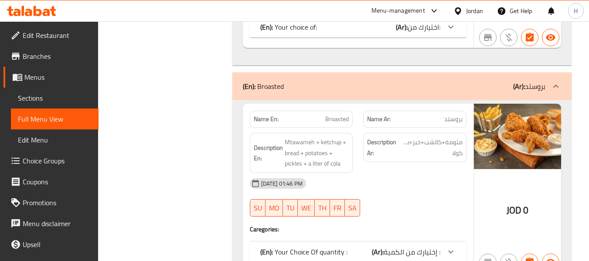
scroll to position [2192, 0]
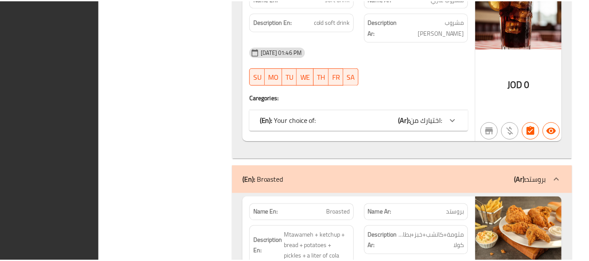
scroll to position [2192, 0]
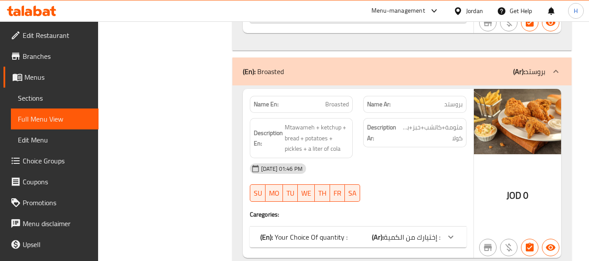
click at [475, 5] on div "Jordan" at bounding box center [469, 10] width 44 height 21
click at [472, 13] on div "Jordan" at bounding box center [474, 11] width 17 height 10
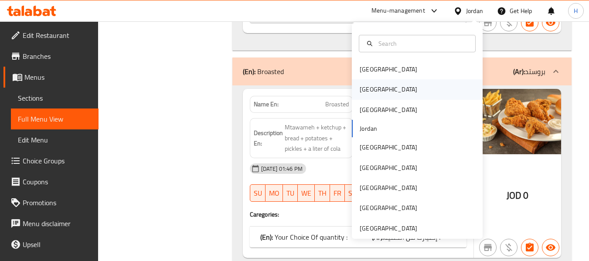
click at [394, 87] on div "Egypt" at bounding box center [417, 89] width 131 height 20
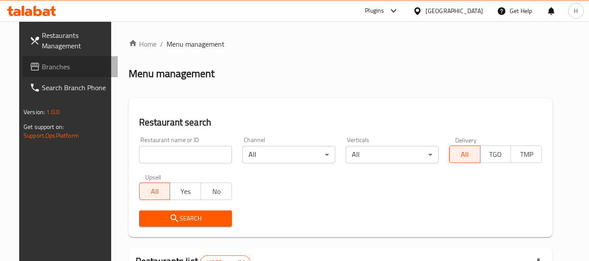
click at [42, 62] on span "Branches" at bounding box center [76, 67] width 69 height 10
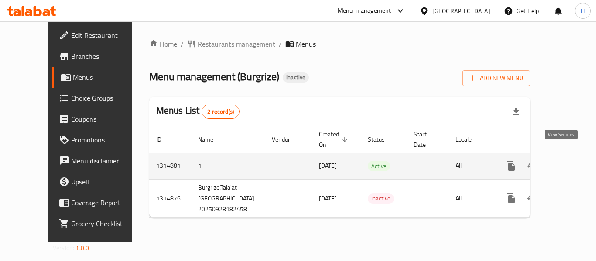
click at [570, 162] on icon "enhanced table" at bounding box center [574, 166] width 8 height 8
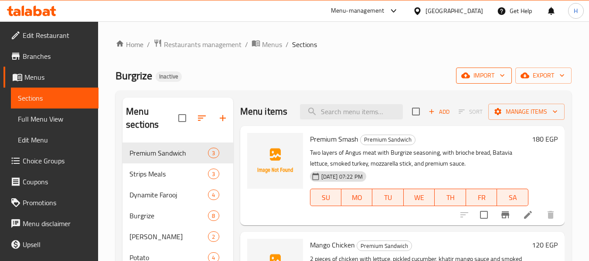
click at [491, 74] on span "import" at bounding box center [484, 75] width 42 height 11
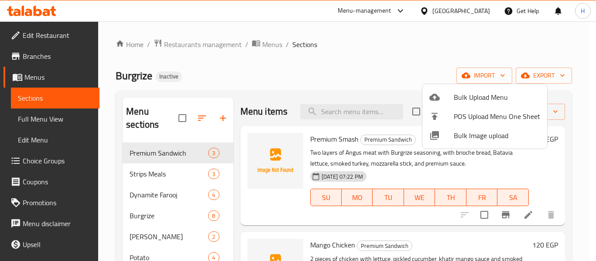
click at [467, 144] on li "Bulk Image upload" at bounding box center [484, 135] width 125 height 19
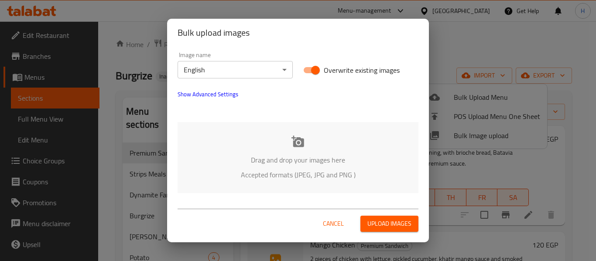
click at [312, 140] on div "Drag and drop your images here Accepted formats (JPEG, JPG and PNG )" at bounding box center [298, 157] width 241 height 71
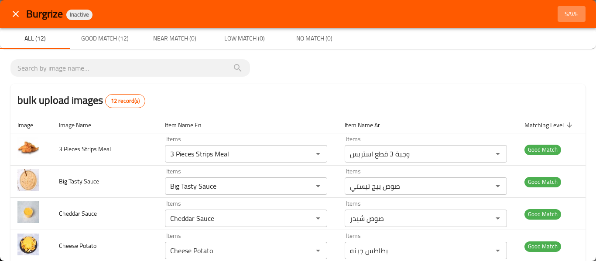
drag, startPoint x: 575, startPoint y: 10, endPoint x: 570, endPoint y: 7, distance: 6.1
click at [573, 9] on button "Save" at bounding box center [572, 14] width 28 height 16
click at [570, 7] on div "Burgrize Inactive Save" at bounding box center [305, 14] width 559 height 16
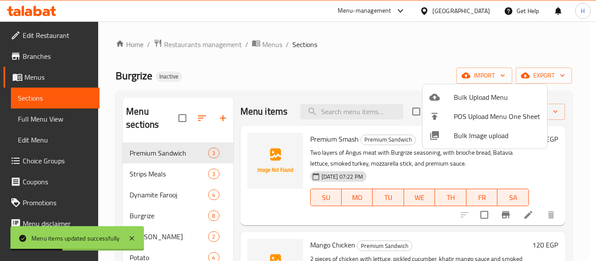
click at [47, 124] on div at bounding box center [298, 130] width 596 height 261
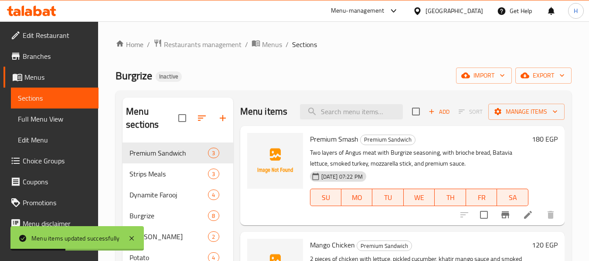
click at [46, 124] on span "Full Menu View" at bounding box center [55, 119] width 74 height 10
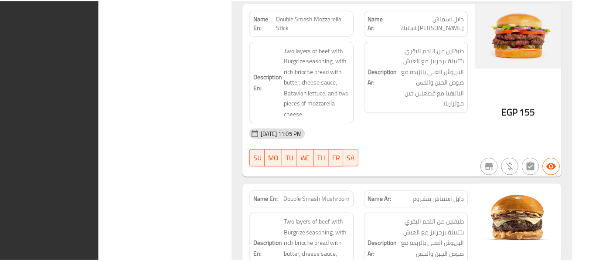
scroll to position [6099, 0]
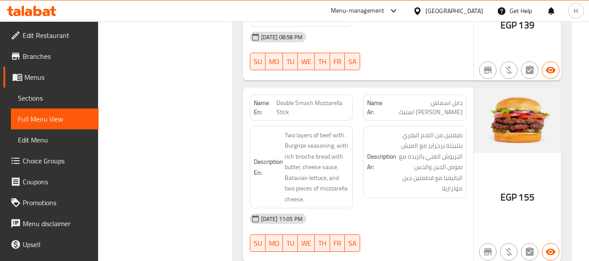
click at [472, 11] on div "[GEOGRAPHIC_DATA]" at bounding box center [455, 11] width 58 height 10
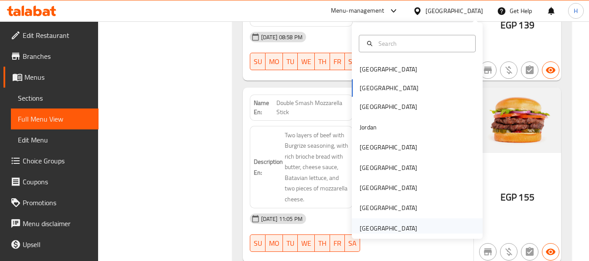
click at [423, 226] on div "[GEOGRAPHIC_DATA]" at bounding box center [417, 229] width 131 height 20
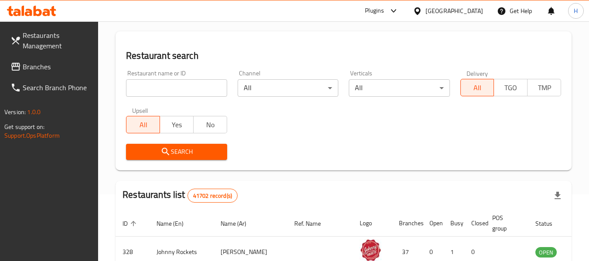
scroll to position [50, 0]
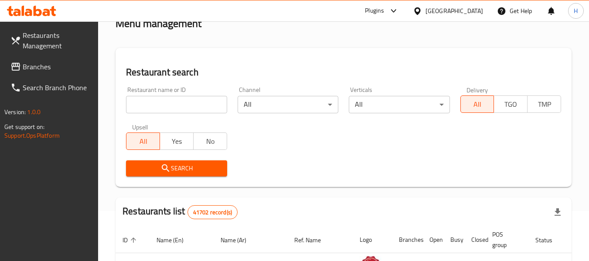
click at [173, 104] on input "search" at bounding box center [176, 104] width 101 height 17
type input "v"
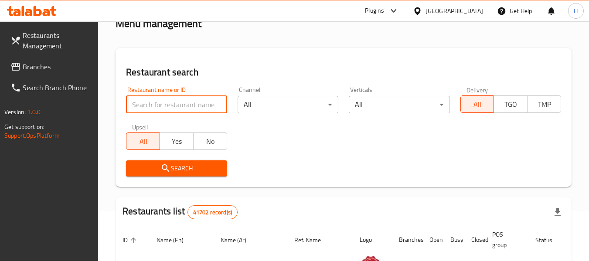
paste input "Punjabi by nature"
type input "Punjabi by nature"
click button "Search" at bounding box center [176, 169] width 101 height 16
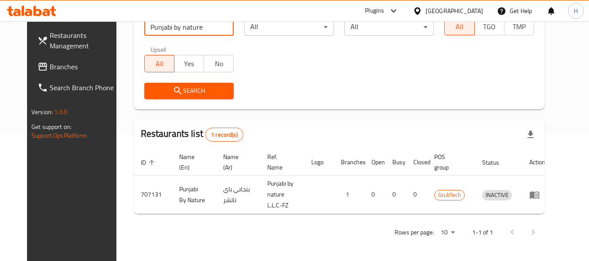
scroll to position [120, 0]
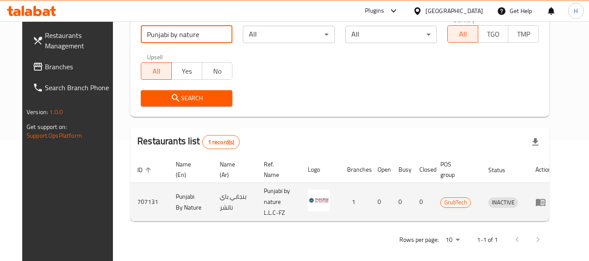
click at [552, 197] on link "enhanced table" at bounding box center [544, 202] width 16 height 10
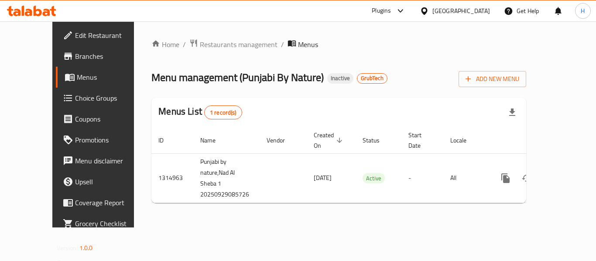
click at [75, 38] on span "Edit Restaurant" at bounding box center [110, 35] width 70 height 10
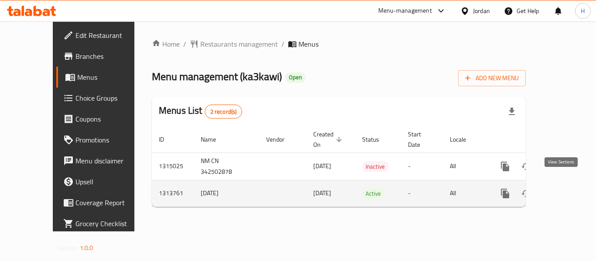
click at [565, 188] on icon "enhanced table" at bounding box center [568, 193] width 10 height 10
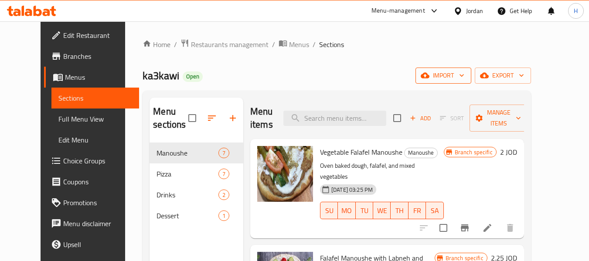
click at [472, 82] on button "import" at bounding box center [444, 76] width 56 height 16
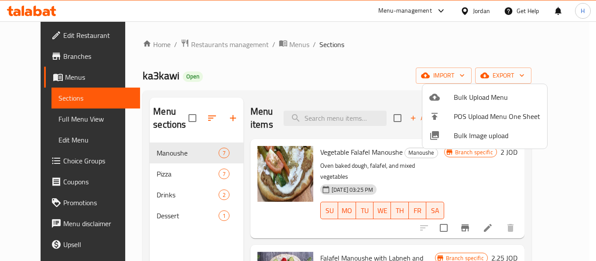
click at [462, 143] on li "Bulk Image upload" at bounding box center [484, 135] width 125 height 19
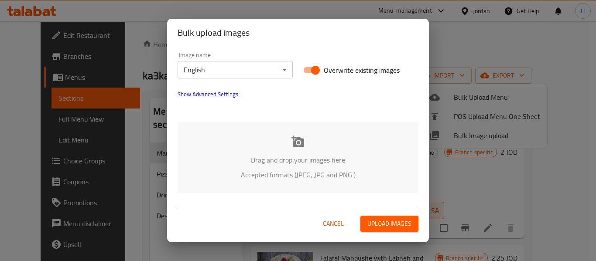
click at [279, 156] on p "Drag and drop your images here" at bounding box center [298, 160] width 215 height 10
click at [257, 74] on body "​ Menu-management Jordan Get Help H Edit Restaurant Branches Menus Sections Ful…" at bounding box center [298, 141] width 596 height 240
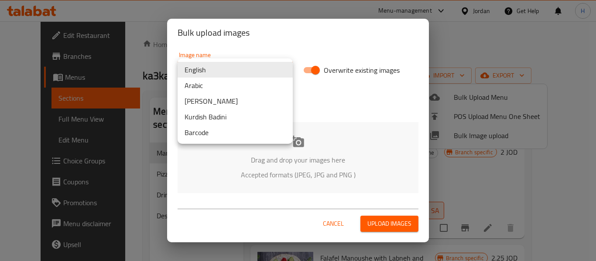
click at [229, 83] on li "Arabic" at bounding box center [235, 86] width 115 height 16
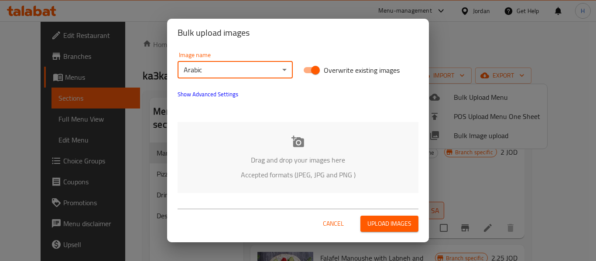
click at [242, 165] on p "Drag and drop your images here" at bounding box center [298, 160] width 215 height 10
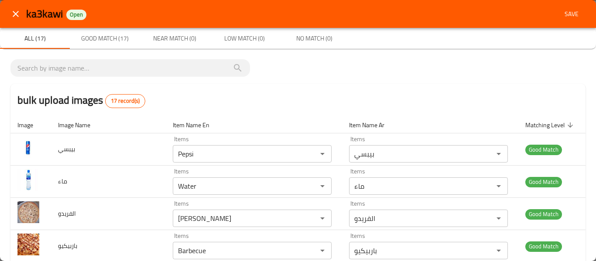
click at [573, 10] on span "Save" at bounding box center [571, 14] width 21 height 11
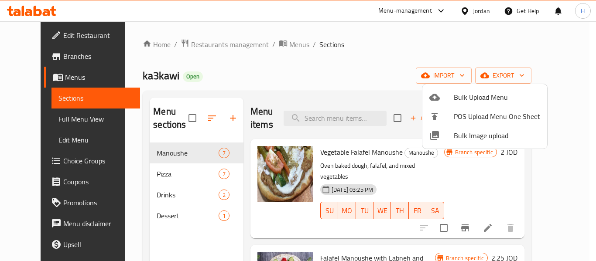
click at [57, 119] on div at bounding box center [298, 130] width 596 height 261
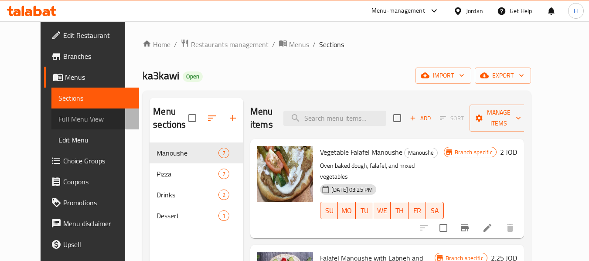
click at [58, 119] on span "Full Menu View" at bounding box center [95, 119] width 74 height 10
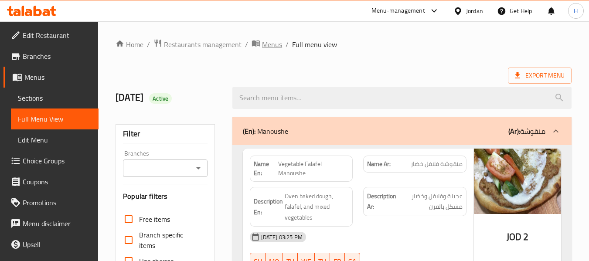
click at [277, 46] on span "Menus" at bounding box center [272, 44] width 20 height 10
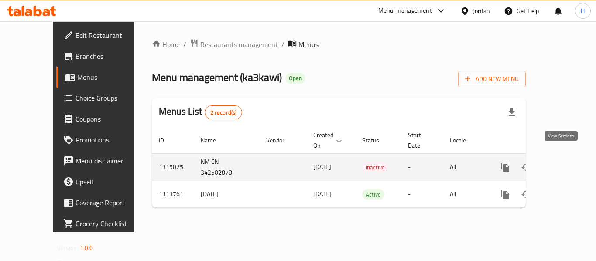
click at [563, 162] on icon "enhanced table" at bounding box center [568, 167] width 10 height 10
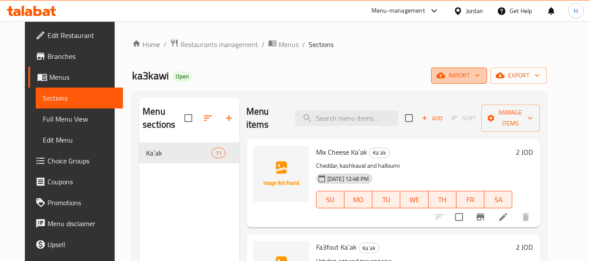
click at [480, 75] on span "import" at bounding box center [459, 75] width 42 height 11
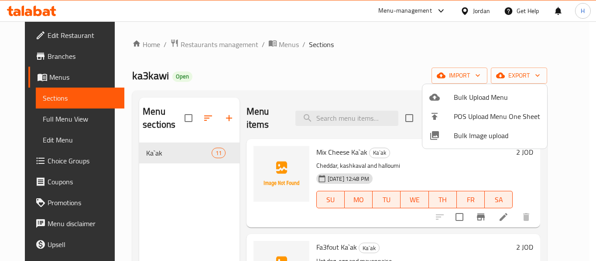
click at [441, 130] on li "Bulk Image upload" at bounding box center [484, 135] width 125 height 19
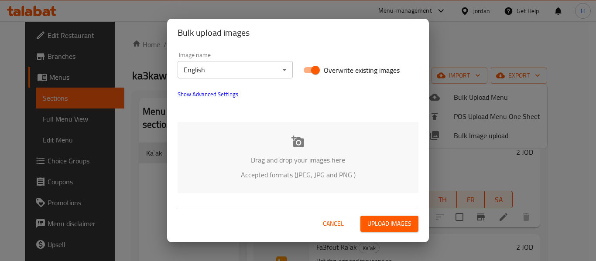
click at [212, 113] on div at bounding box center [297, 110] width 251 height 10
click at [212, 127] on div "Drag and drop your images here Accepted formats (JPEG, JPG and PNG )" at bounding box center [298, 157] width 241 height 71
click at [339, 159] on p "Drag and drop your images here" at bounding box center [298, 160] width 215 height 10
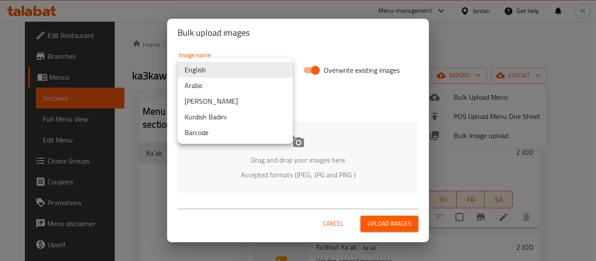
click at [254, 74] on body "​ Menu-management Jordan Get Help H Edit Restaurant Branches Menus Sections Ful…" at bounding box center [298, 141] width 596 height 240
click at [234, 91] on li "Arabic" at bounding box center [235, 86] width 115 height 16
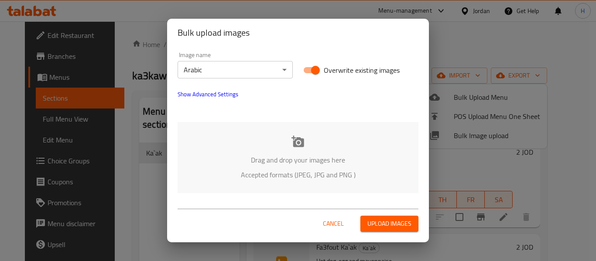
click at [302, 202] on div "Cancel Upload images" at bounding box center [298, 221] width 262 height 44
click at [291, 179] on p "Accepted formats (JPEG, JPG and PNG )" at bounding box center [298, 175] width 215 height 10
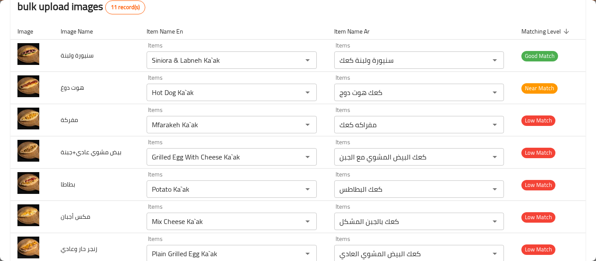
scroll to position [116, 0]
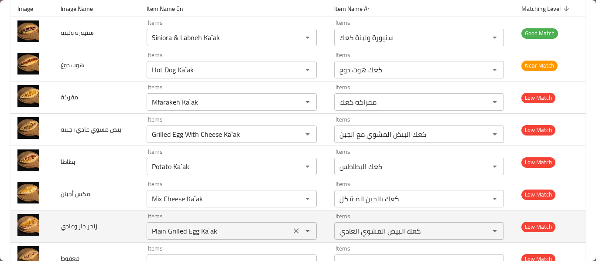
click at [296, 234] on icon "Clear" at bounding box center [296, 231] width 9 height 9
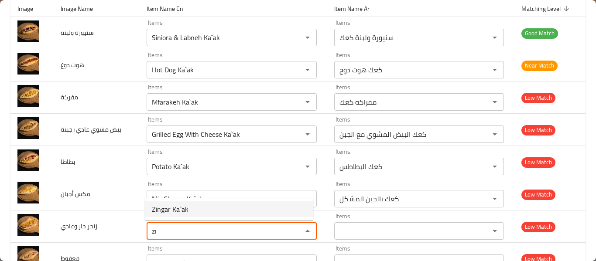
click at [204, 211] on وعادي-option-0 "Zingar Ka`ak" at bounding box center [229, 210] width 168 height 16
type وعادي "Zingar Ka`ak"
type وعادي-ar "زنجر كعك"
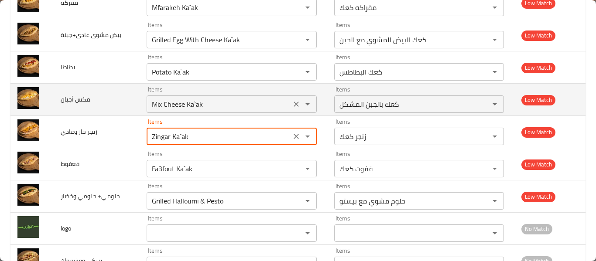
scroll to position [245, 0]
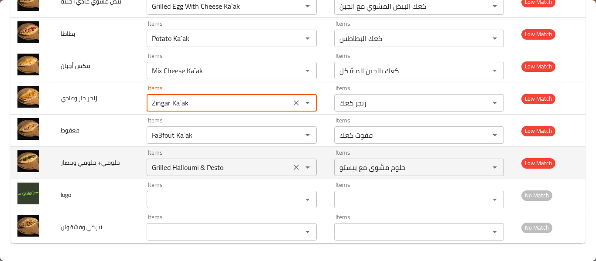
type وعادي "Zingar Ka`ak"
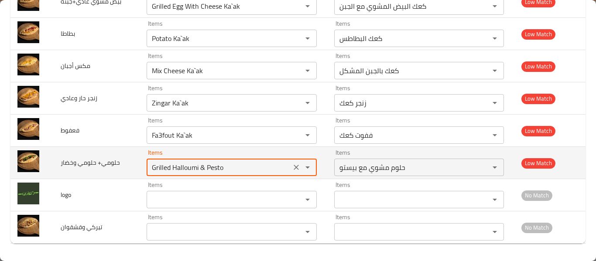
drag, startPoint x: 219, startPoint y: 169, endPoint x: 238, endPoint y: 171, distance: 18.9
click at [238, 171] on وخضار "Grilled Halloumi & Pesto" at bounding box center [218, 167] width 139 height 12
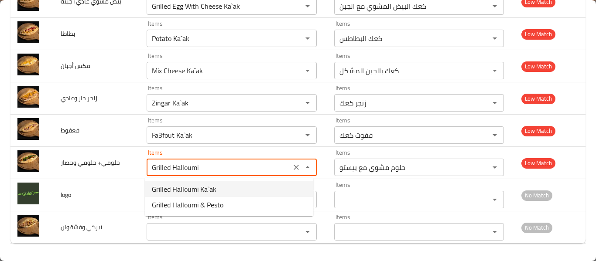
click at [227, 187] on وخضار-option-0 "Grilled Halloumi Ka`ak" at bounding box center [229, 189] width 168 height 16
type وخضار "Grilled Halloumi Ka`ak"
type وخضار-ar "كعك حلوم مشوي"
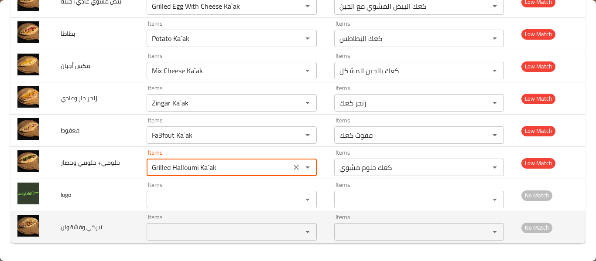
type وخضار "Grilled Halloumi Ka`ak"
click at [201, 233] on وقشقوان "Items" at bounding box center [218, 232] width 139 height 12
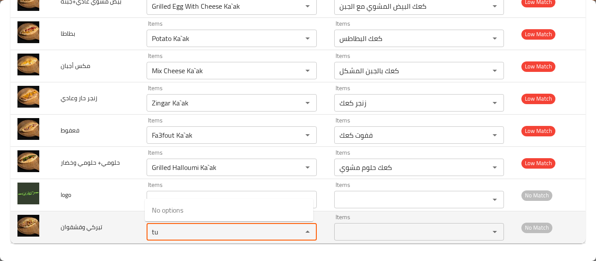
type وقشقوان "t"
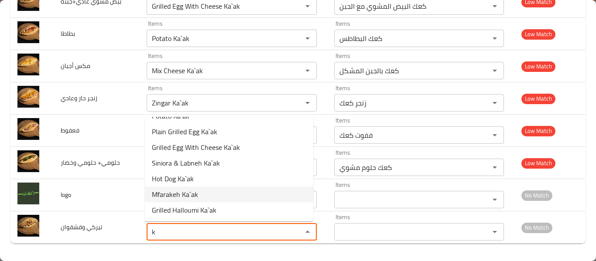
scroll to position [0, 0]
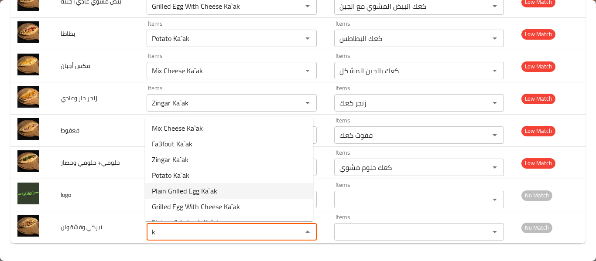
type وقشقوان "k"
click at [60, 255] on div "bulk upload images 11 record(s) Image Image Name Item Name En Item Name Ar Matc…" at bounding box center [298, 32] width 596 height 457
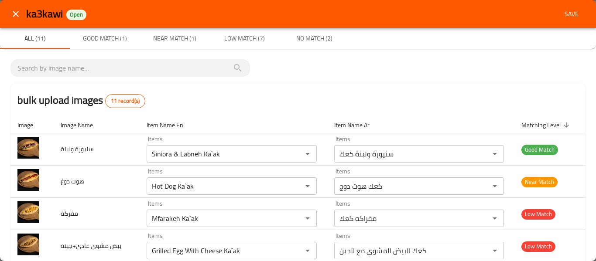
drag, startPoint x: 579, startPoint y: 1, endPoint x: 573, endPoint y: 7, distance: 8.3
click at [578, 2] on div "ka3kawi Open Save" at bounding box center [298, 14] width 596 height 28
click at [573, 7] on button "Save" at bounding box center [572, 14] width 28 height 16
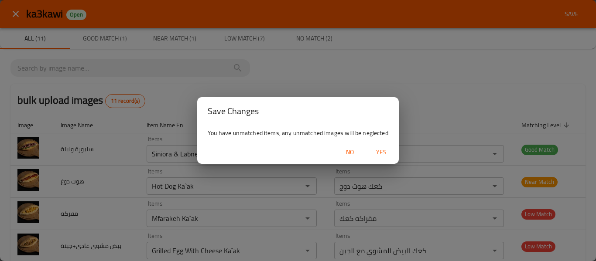
click at [384, 154] on span "Yes" at bounding box center [381, 152] width 21 height 11
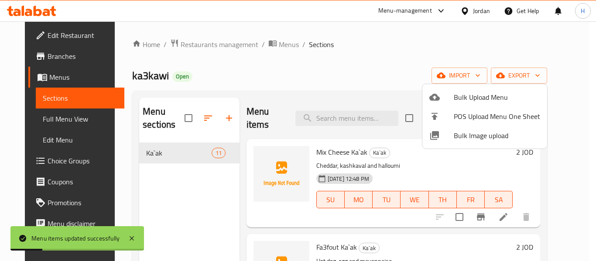
click at [277, 71] on div at bounding box center [298, 130] width 596 height 261
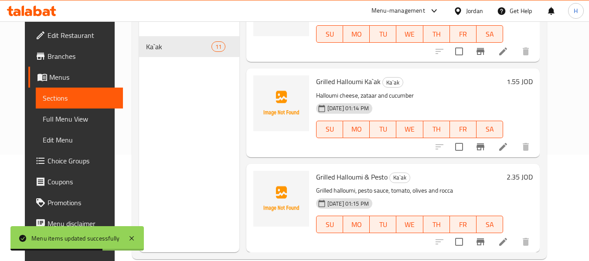
scroll to position [122, 0]
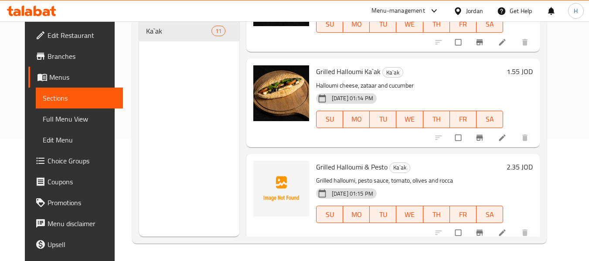
scroll to position [833, 0]
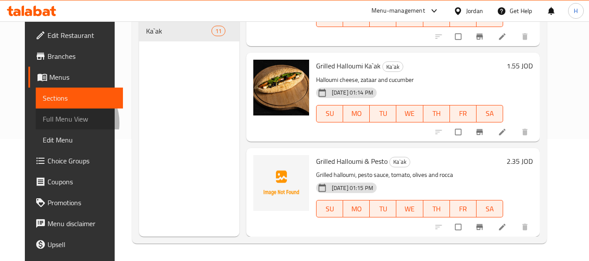
click at [43, 123] on span "Full Menu View" at bounding box center [80, 119] width 74 height 10
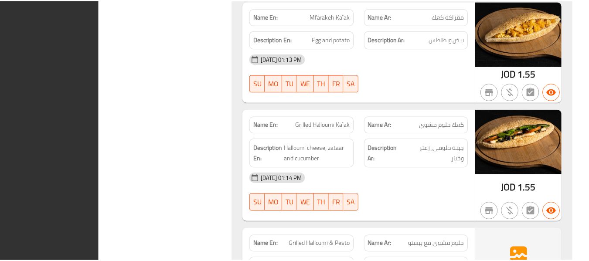
scroll to position [1331, 0]
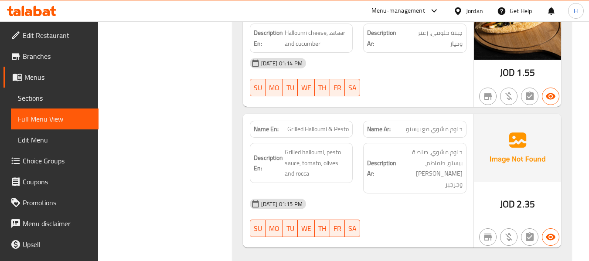
click at [461, 6] on div at bounding box center [460, 11] width 13 height 10
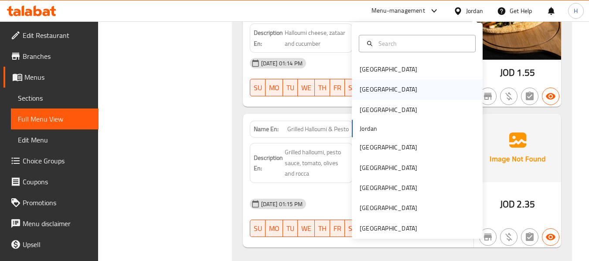
click at [366, 87] on div "[GEOGRAPHIC_DATA]" at bounding box center [389, 90] width 58 height 10
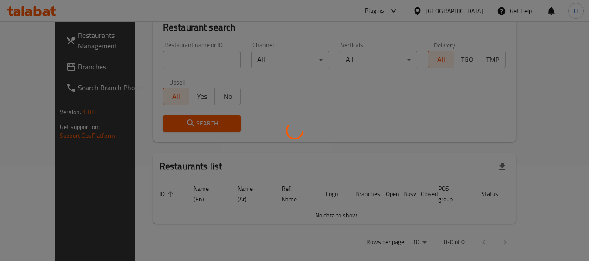
scroll to position [399, 0]
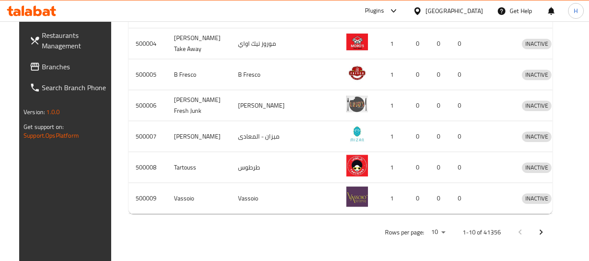
click at [46, 60] on link "Branches" at bounding box center [70, 66] width 95 height 21
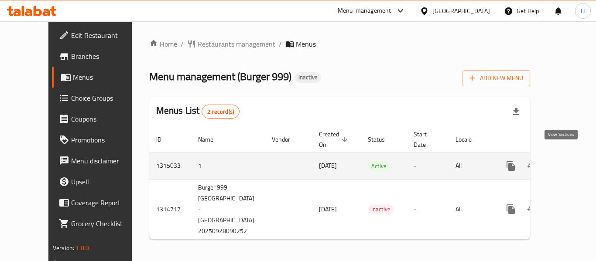
click at [566, 157] on link "enhanced table" at bounding box center [573, 166] width 21 height 21
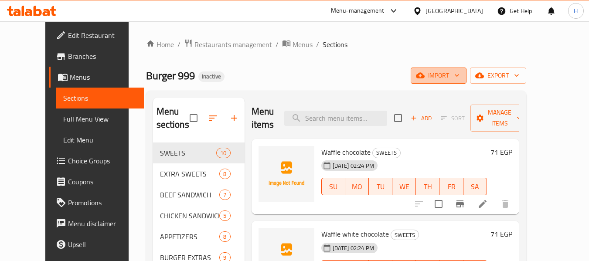
click at [467, 82] on button "import" at bounding box center [439, 76] width 56 height 16
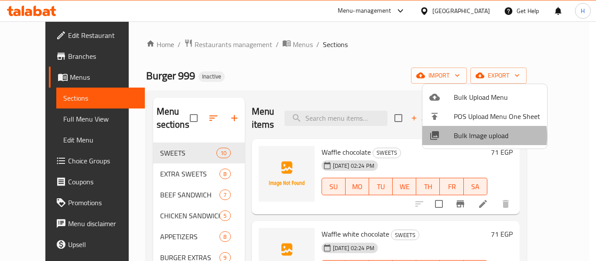
click at [472, 136] on span "Bulk Image upload" at bounding box center [497, 135] width 86 height 10
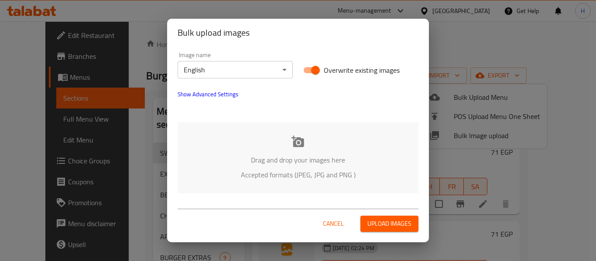
click at [221, 146] on div "Drag and drop your images here Accepted formats (JPEG, JPG and PNG )" at bounding box center [298, 157] width 241 height 71
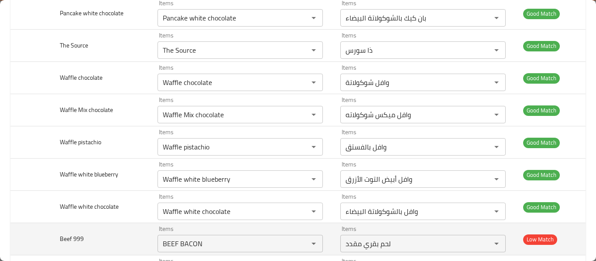
scroll to position [890, 0]
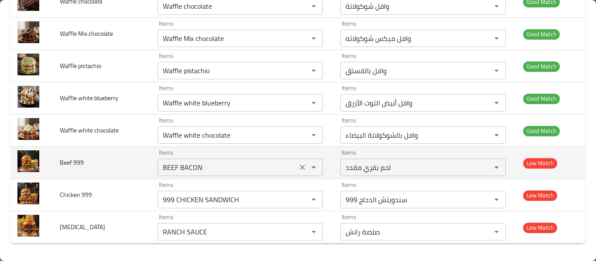
click at [249, 164] on 999 "BEEF BACON" at bounding box center [227, 167] width 134 height 12
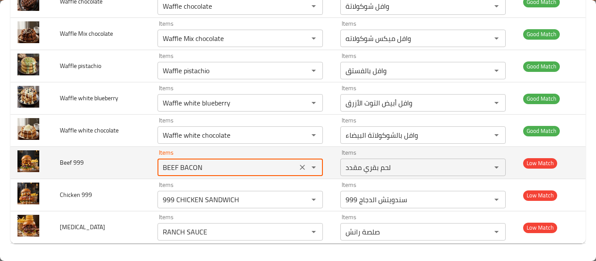
click at [247, 166] on 999 "BEEF BACON" at bounding box center [227, 167] width 134 height 12
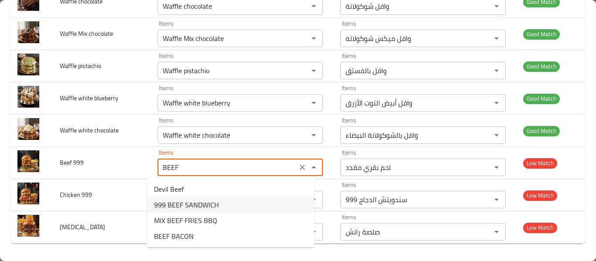
click at [176, 210] on span "999 BEEF SANDWICH" at bounding box center [186, 205] width 65 height 10
type 999 "999 BEEF SANDWICH"
type 999-ar "999 سندويتش اللحم البقري"
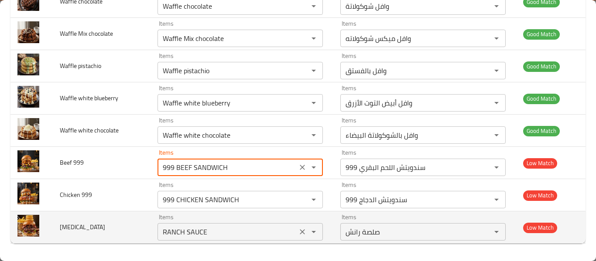
type 999 "999 BEEF SANDWICH"
click at [234, 229] on Attack "RANCH SAUCE" at bounding box center [227, 232] width 134 height 12
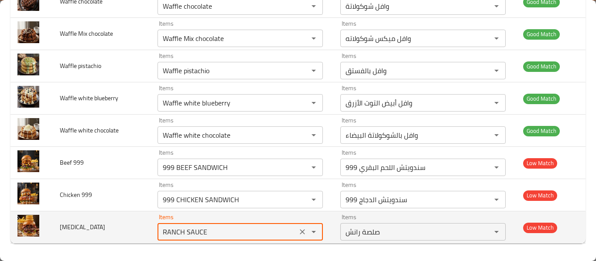
click at [234, 229] on Attack "RANCH SAUCE" at bounding box center [227, 232] width 134 height 12
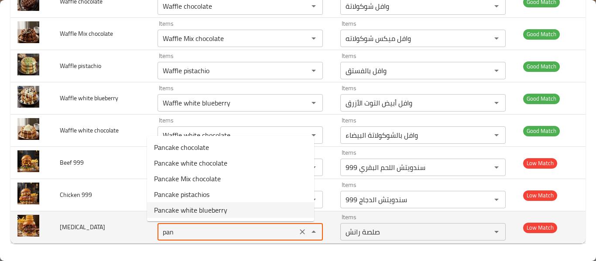
click at [220, 225] on div "pan Items" at bounding box center [239, 231] width 165 height 17
type Attack "p"
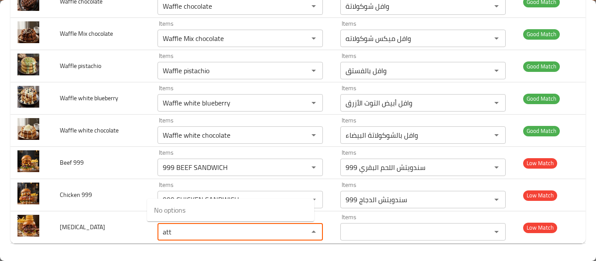
type Attack "att"
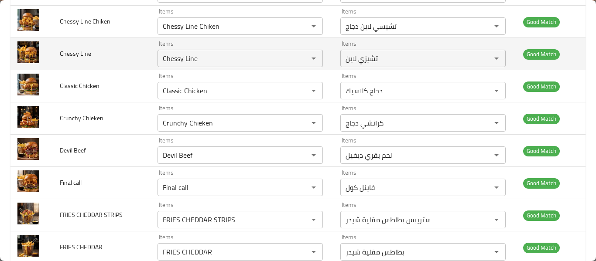
scroll to position [0, 0]
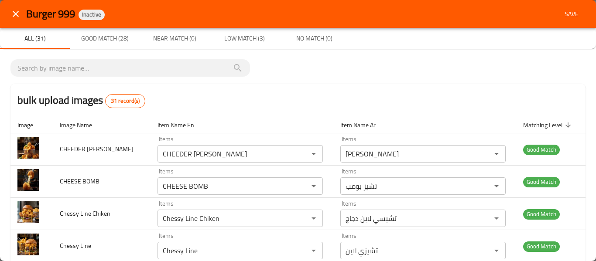
click at [568, 7] on button "Save" at bounding box center [572, 14] width 28 height 16
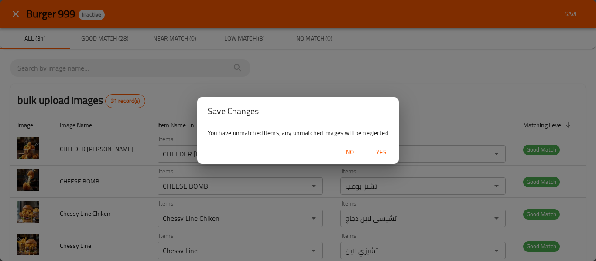
click at [374, 154] on span "Yes" at bounding box center [381, 152] width 21 height 11
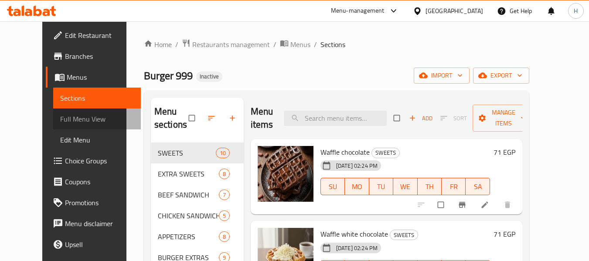
click at [67, 118] on span "Full Menu View" at bounding box center [97, 119] width 74 height 10
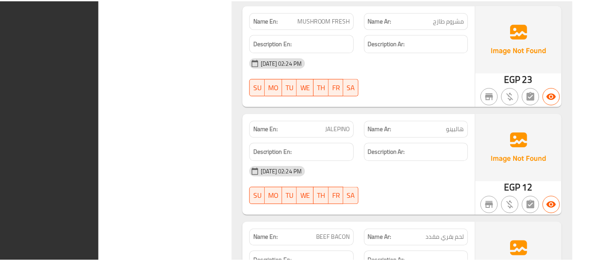
scroll to position [6598, 0]
